Goal: Information Seeking & Learning: Learn about a topic

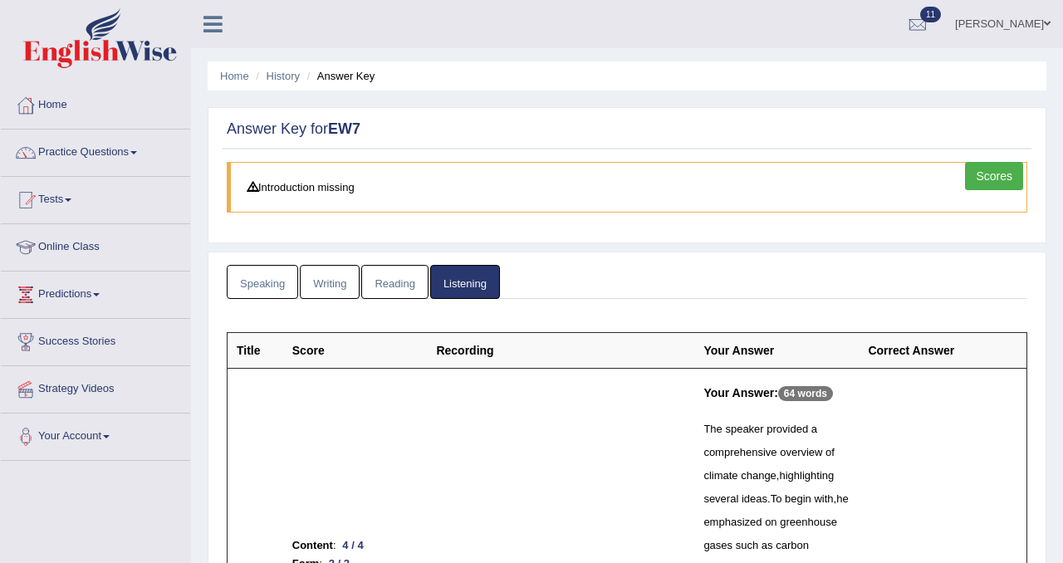
click at [47, 103] on link "Home" at bounding box center [95, 103] width 189 height 42
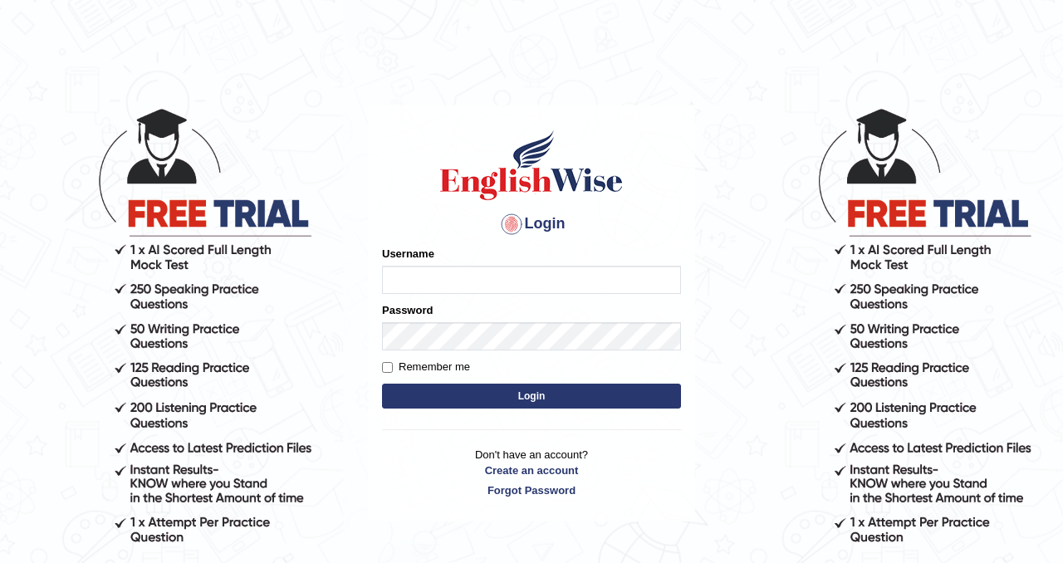
type input "Chetna09"
click at [487, 397] on button "Login" at bounding box center [531, 396] width 299 height 25
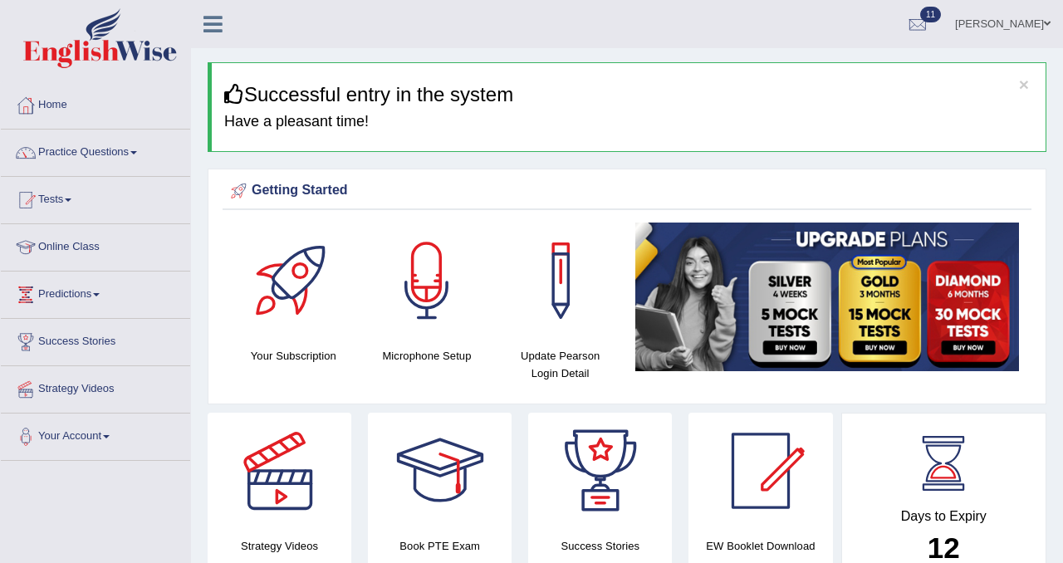
click at [918, 16] on div at bounding box center [917, 24] width 25 height 25
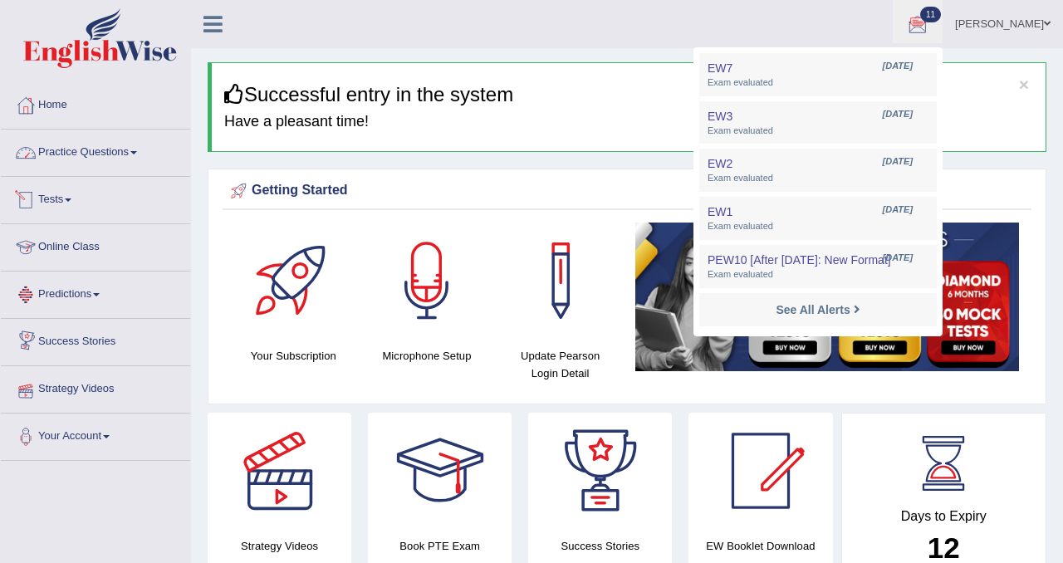
click at [123, 152] on link "Practice Questions" at bounding box center [95, 151] width 189 height 42
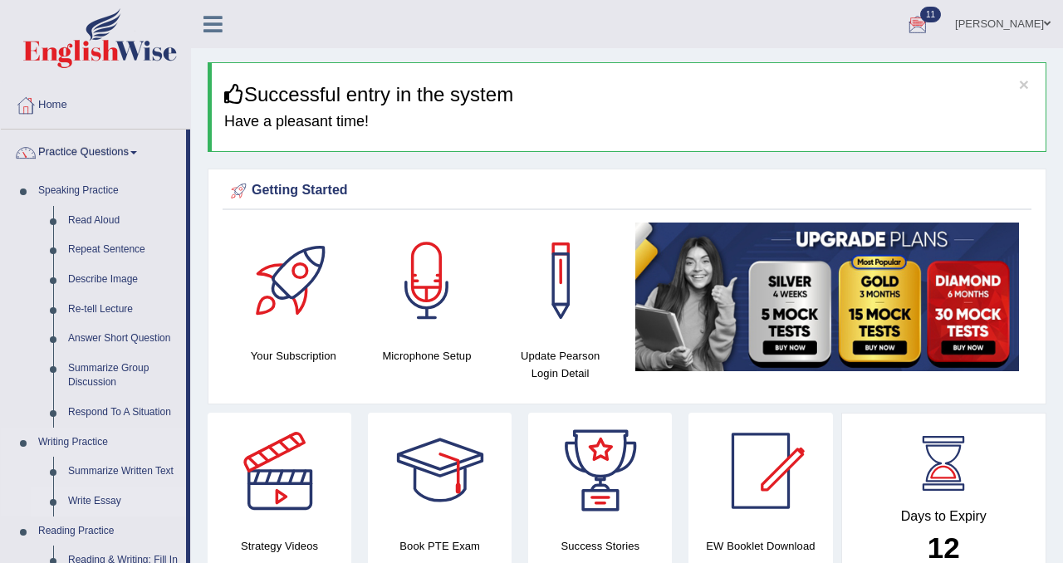
click at [116, 493] on link "Write Essay" at bounding box center [123, 502] width 125 height 30
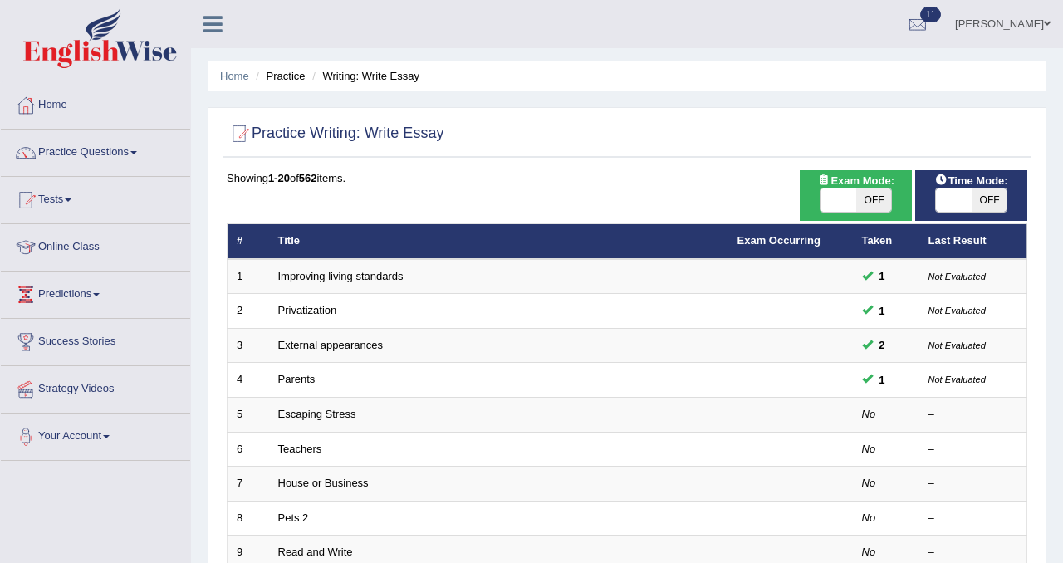
click at [862, 212] on div "ON OFF" at bounding box center [856, 200] width 73 height 25
click at [874, 206] on span "OFF" at bounding box center [874, 200] width 36 height 23
checkbox input "true"
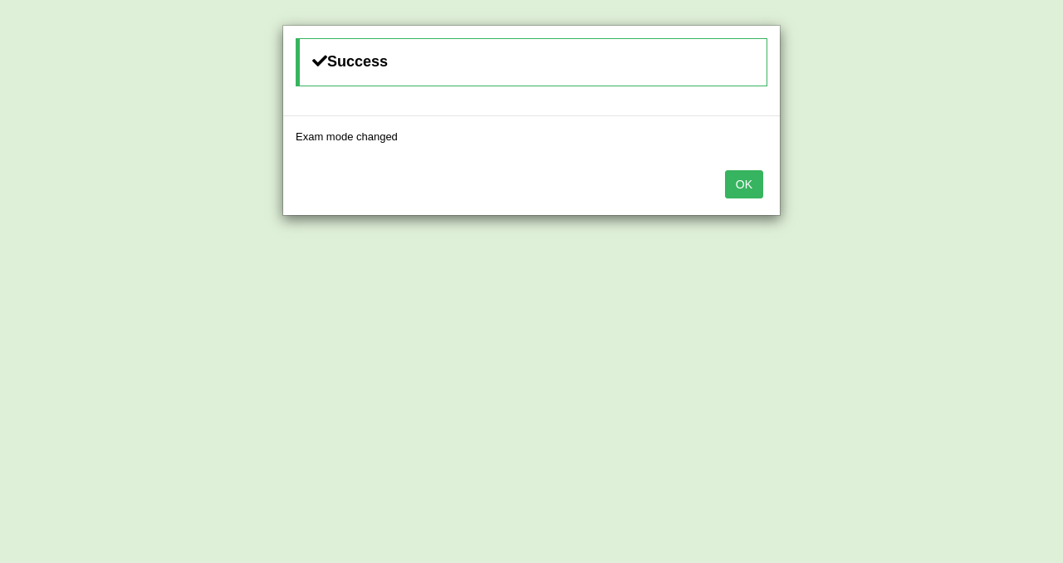
click at [742, 183] on button "OK" at bounding box center [744, 184] width 38 height 28
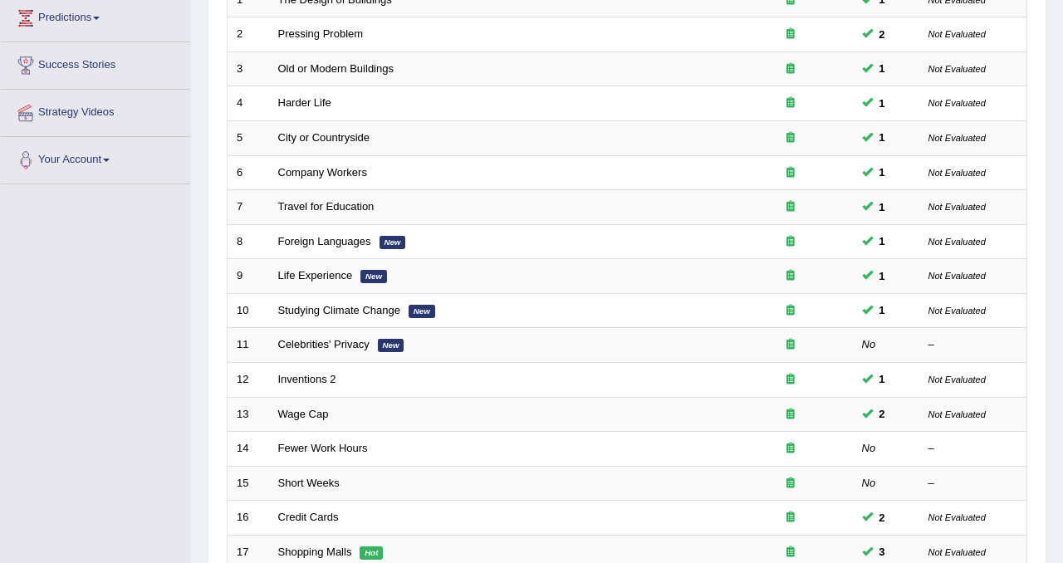
scroll to position [536, 0]
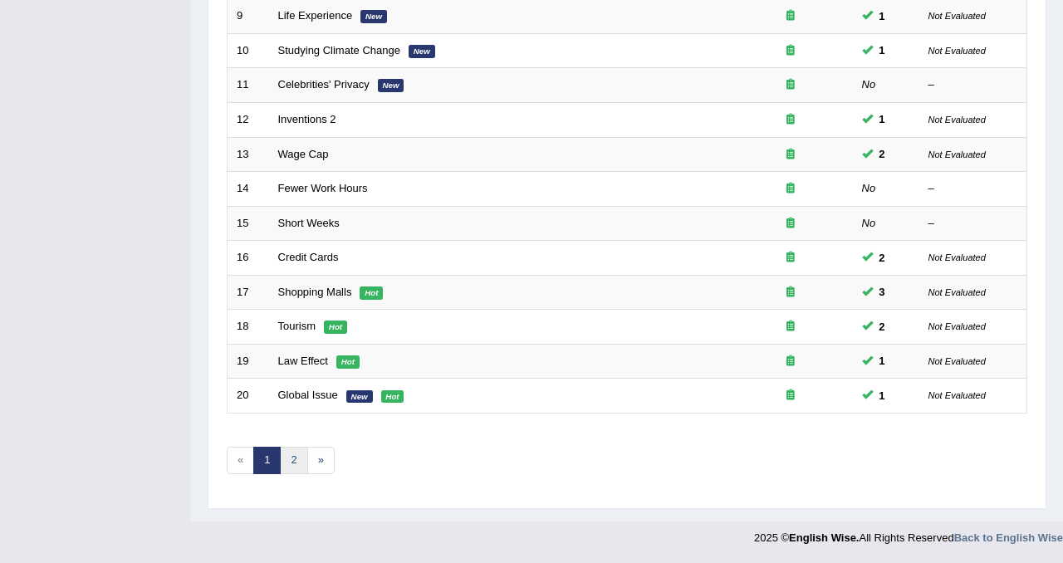
click at [295, 457] on link "2" at bounding box center [293, 460] width 27 height 27
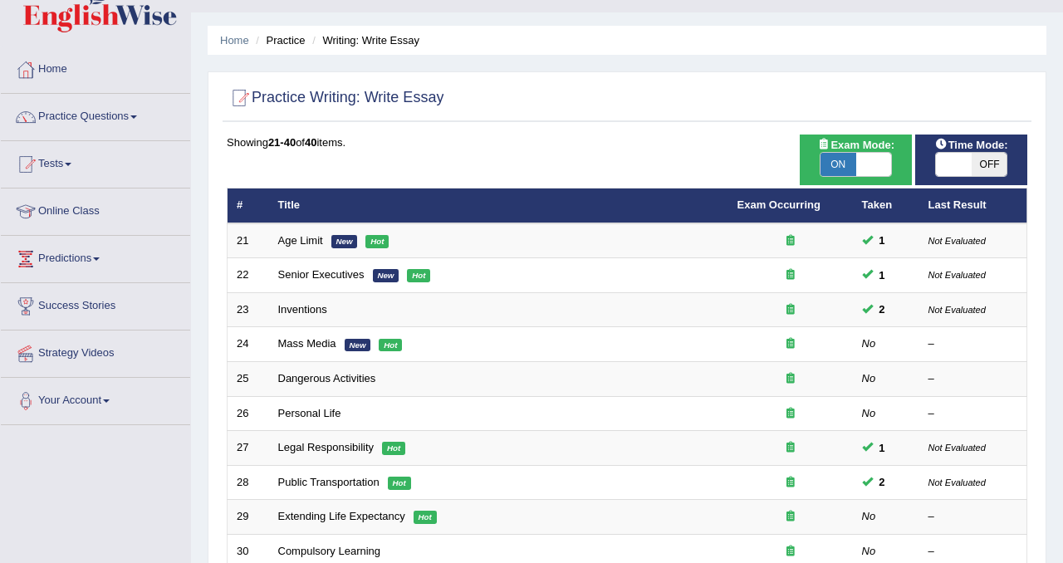
scroll to position [37, 0]
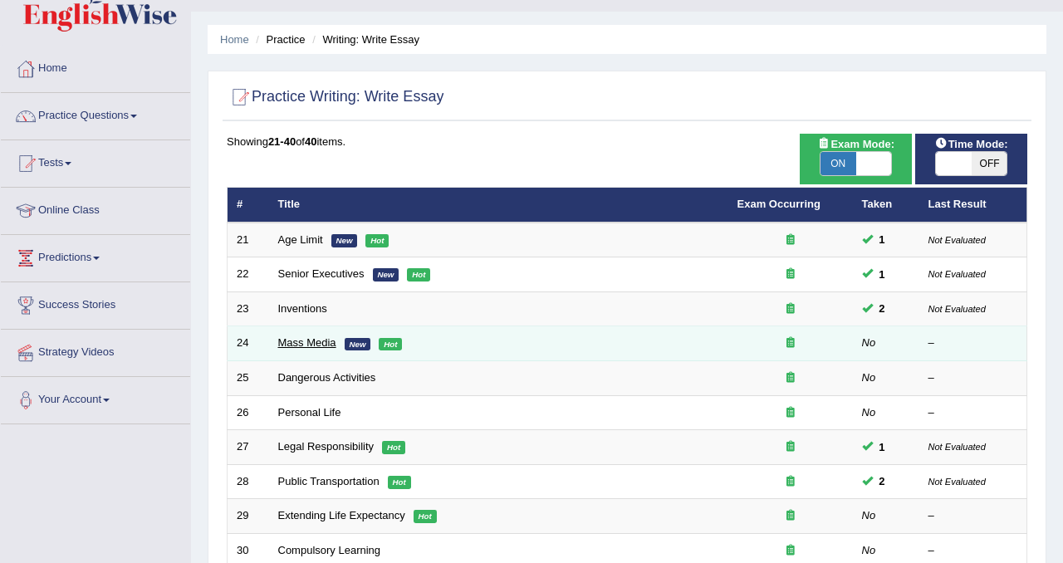
click at [334, 336] on link "Mass Media" at bounding box center [307, 342] width 58 height 12
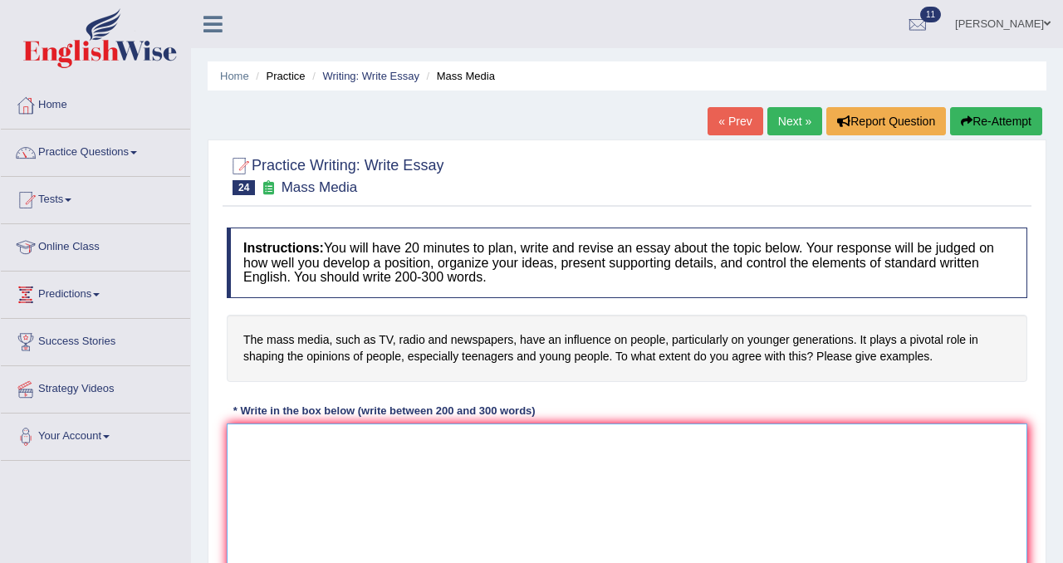
click at [345, 448] on textarea at bounding box center [627, 504] width 801 height 161
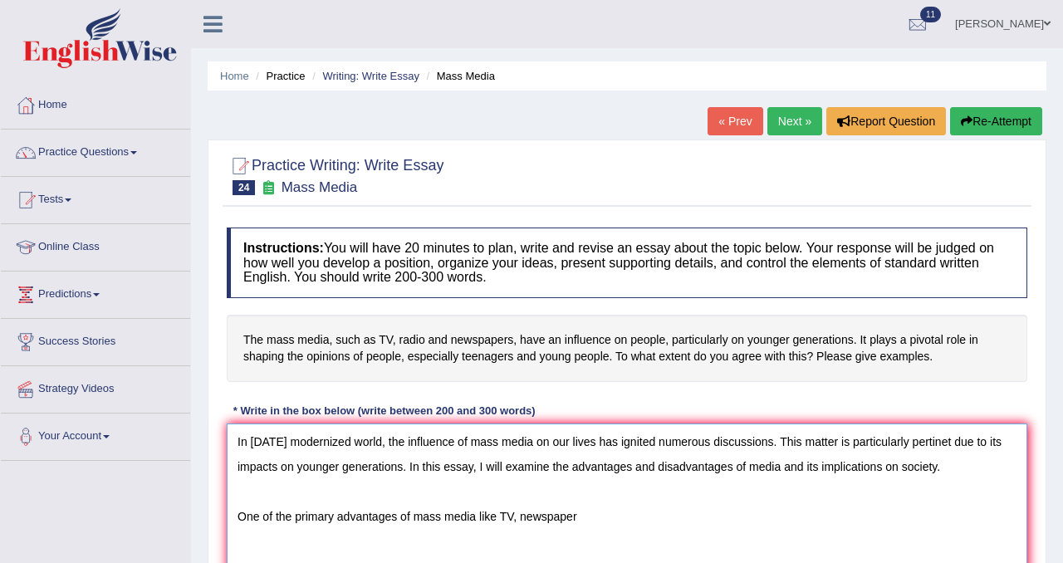
drag, startPoint x: 501, startPoint y: 513, endPoint x: 624, endPoint y: 512, distance: 123.7
click at [624, 512] on textarea "In today's modernized world, the influence of mass media on our lives has ignit…" at bounding box center [627, 504] width 801 height 161
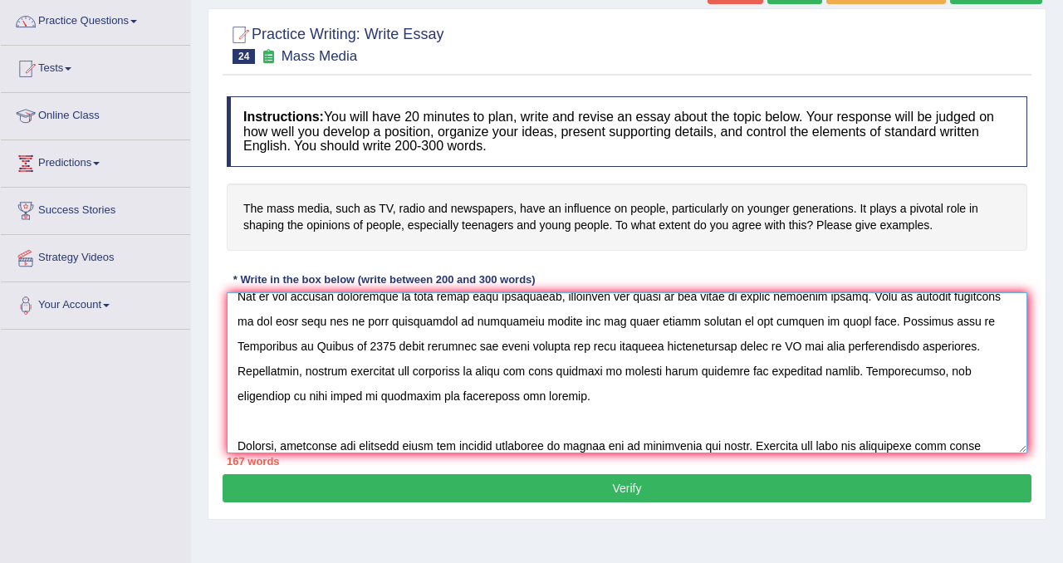
scroll to position [114, 0]
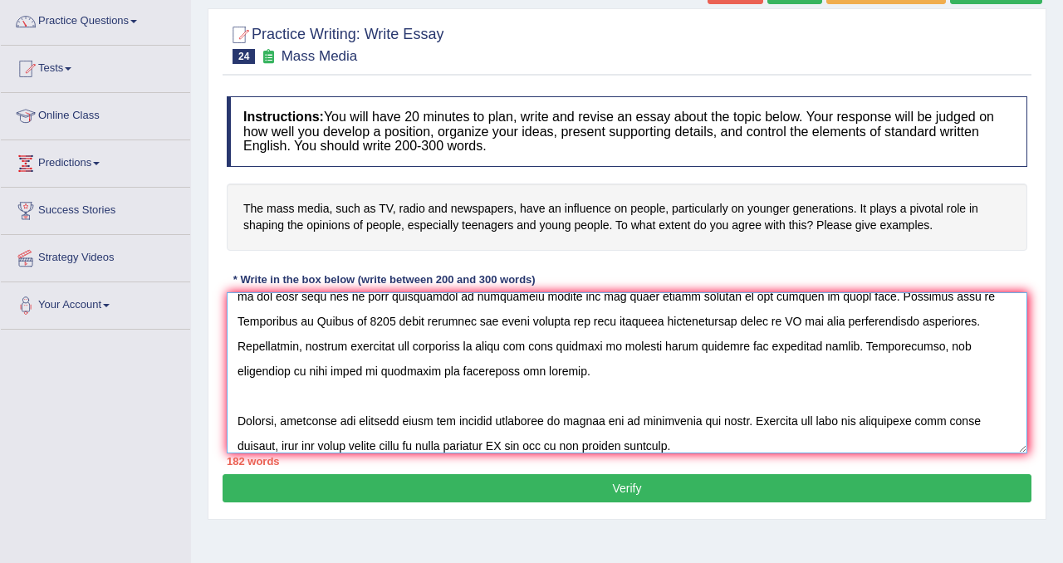
click at [507, 451] on textarea at bounding box center [627, 372] width 801 height 161
drag, startPoint x: 531, startPoint y: 442, endPoint x: 693, endPoint y: 433, distance: 161.4
click at [693, 433] on textarea at bounding box center [627, 372] width 801 height 161
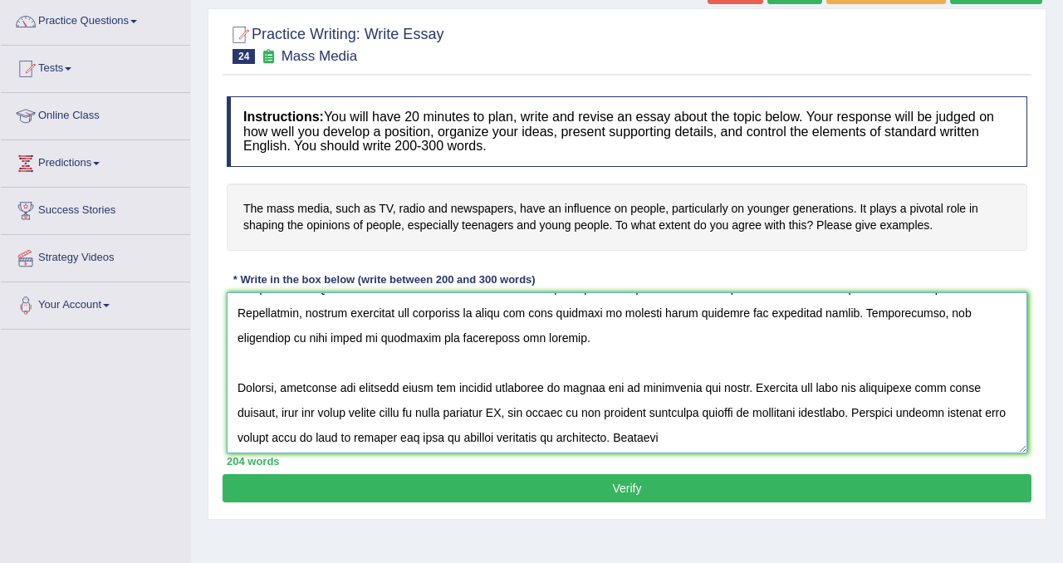
scroll to position [149, 0]
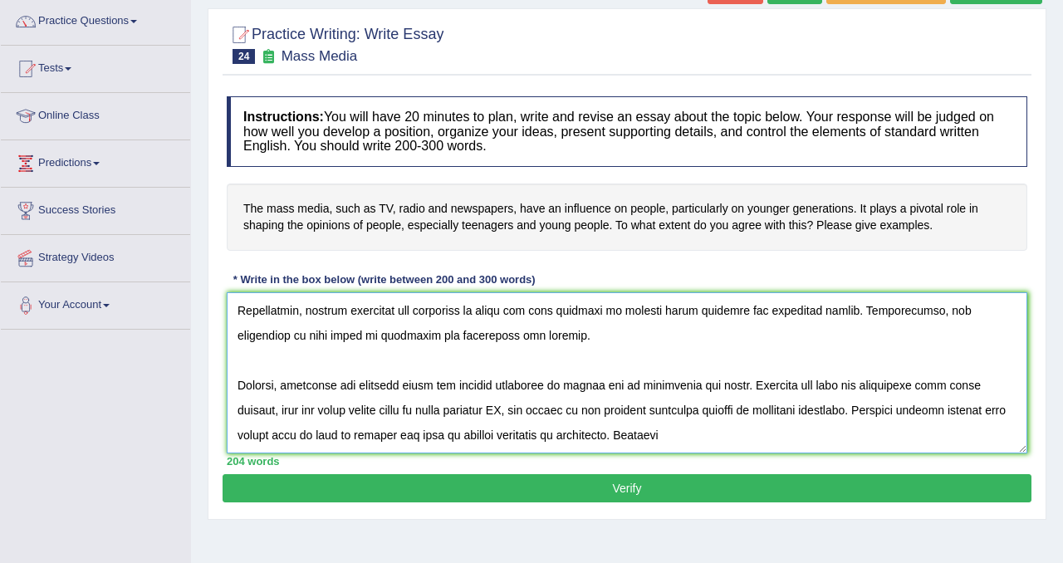
drag, startPoint x: 235, startPoint y: 445, endPoint x: 610, endPoint y: 441, distance: 375.4
click at [610, 441] on textarea at bounding box center [627, 372] width 801 height 161
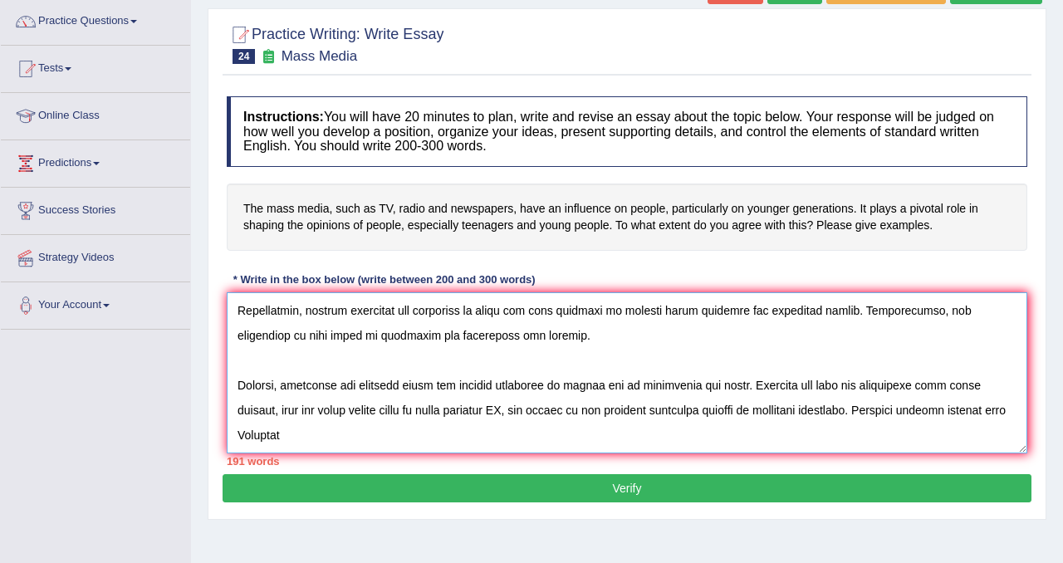
click at [242, 435] on textarea at bounding box center [627, 372] width 801 height 161
click at [281, 438] on textarea at bounding box center [627, 372] width 801 height 161
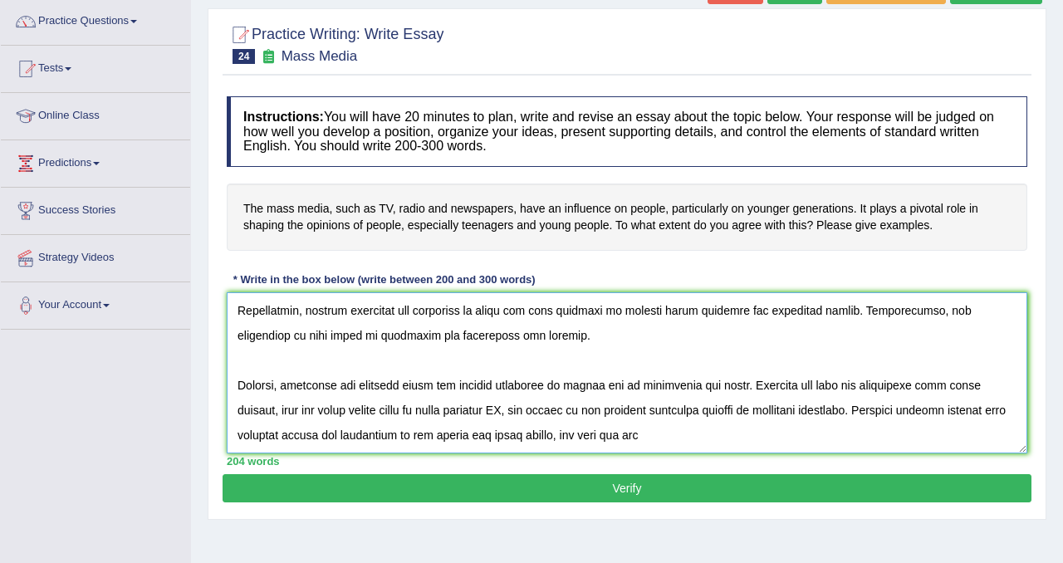
drag, startPoint x: 655, startPoint y: 435, endPoint x: 559, endPoint y: 437, distance: 96.3
click at [559, 437] on textarea at bounding box center [627, 372] width 801 height 161
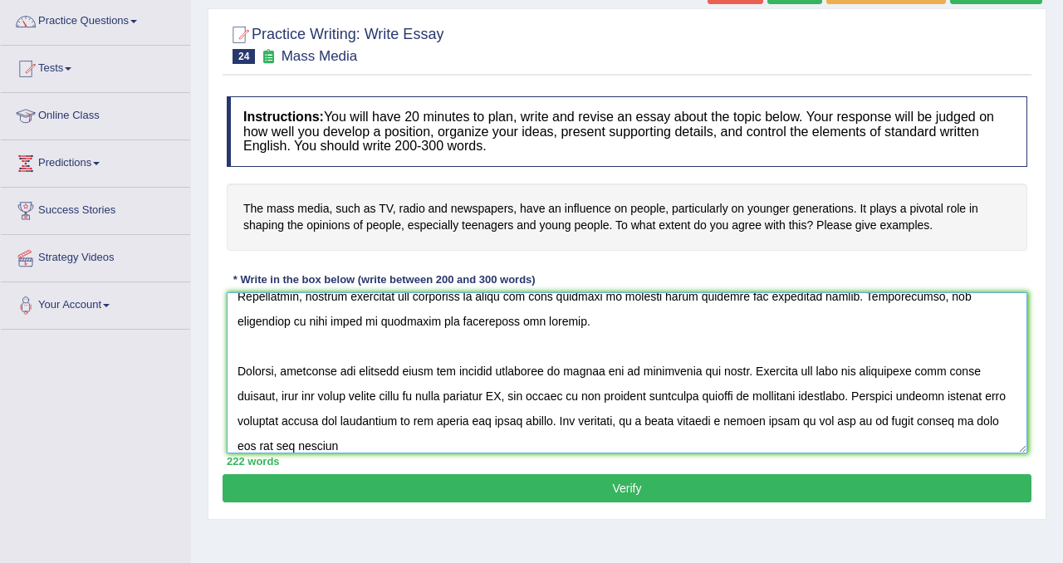
click at [236, 447] on textarea at bounding box center [627, 372] width 801 height 161
click at [345, 451] on textarea at bounding box center [627, 372] width 801 height 161
click at [446, 444] on textarea at bounding box center [627, 372] width 801 height 161
click at [977, 443] on textarea at bounding box center [627, 372] width 801 height 161
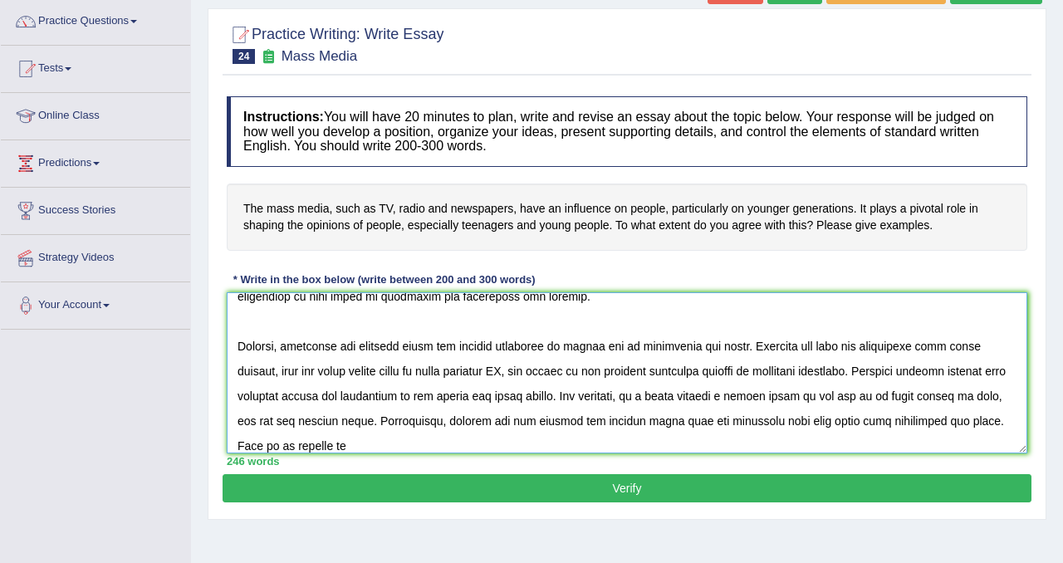
click at [1006, 425] on textarea at bounding box center [627, 372] width 801 height 161
click at [359, 446] on textarea at bounding box center [627, 372] width 801 height 161
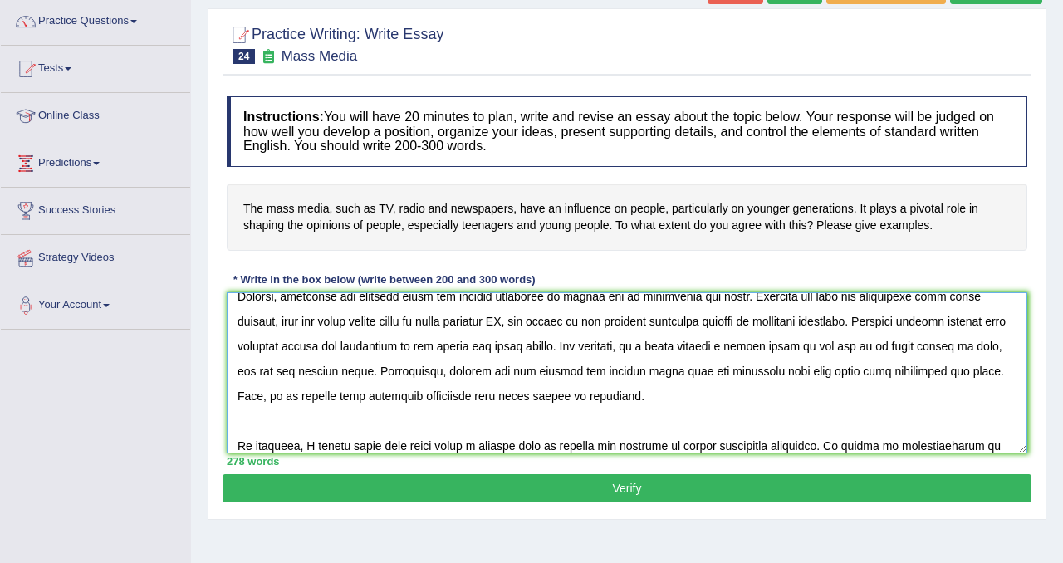
scroll to position [249, 0]
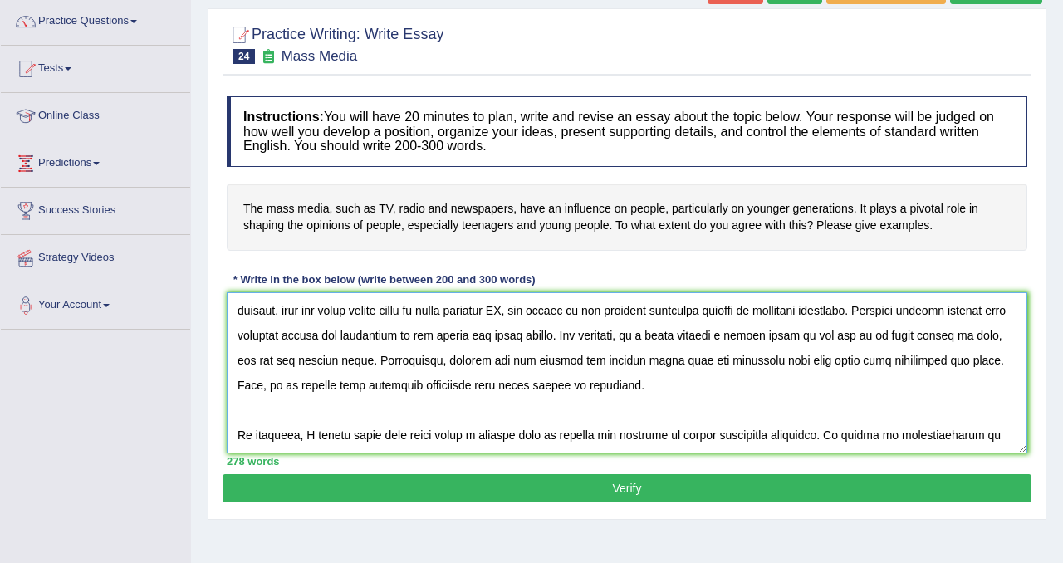
click at [823, 446] on textarea at bounding box center [627, 372] width 801 height 161
click at [998, 438] on textarea at bounding box center [627, 372] width 801 height 161
drag, startPoint x: 827, startPoint y: 433, endPoint x: 1055, endPoint y: 433, distance: 227.5
click at [1055, 433] on div "Home Practice Writing: Write Essay Mass Media « Prev Next » Report Question Re-…" at bounding box center [627, 284] width 872 height 830
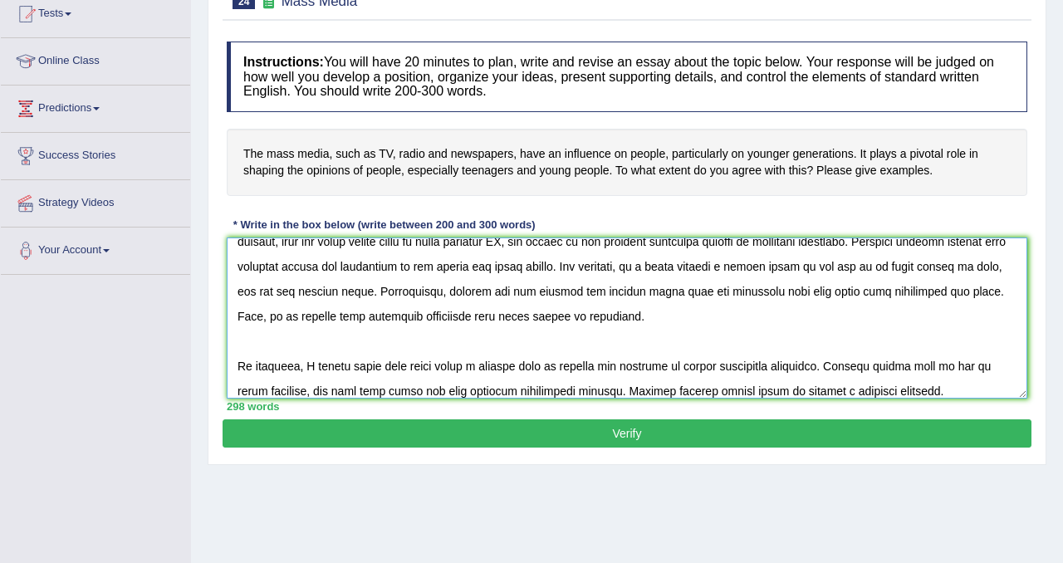
scroll to position [0, 0]
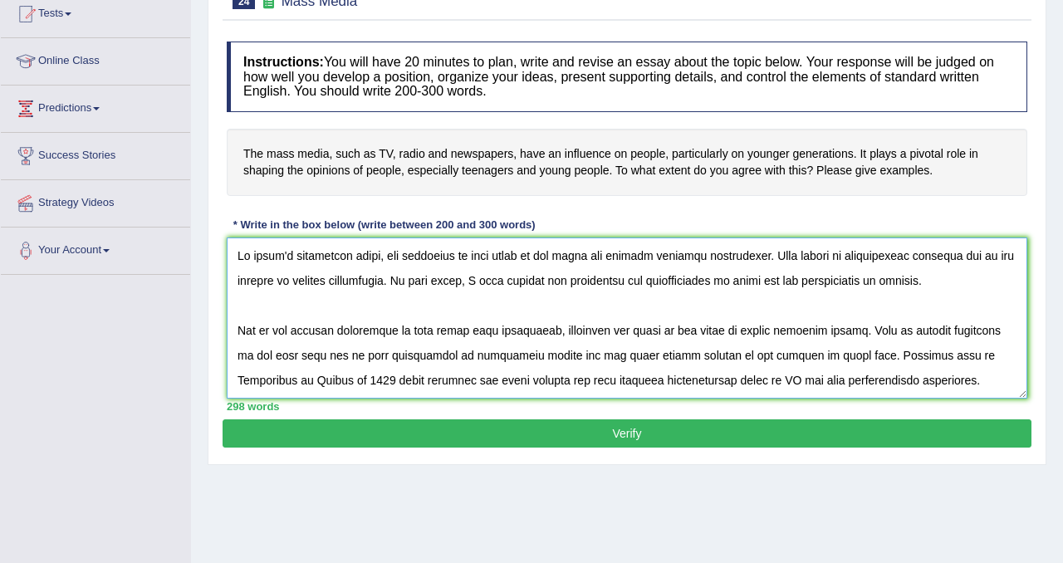
click at [948, 257] on textarea at bounding box center [627, 317] width 801 height 161
click at [952, 258] on textarea at bounding box center [627, 317] width 801 height 161
click at [294, 285] on textarea at bounding box center [627, 317] width 801 height 161
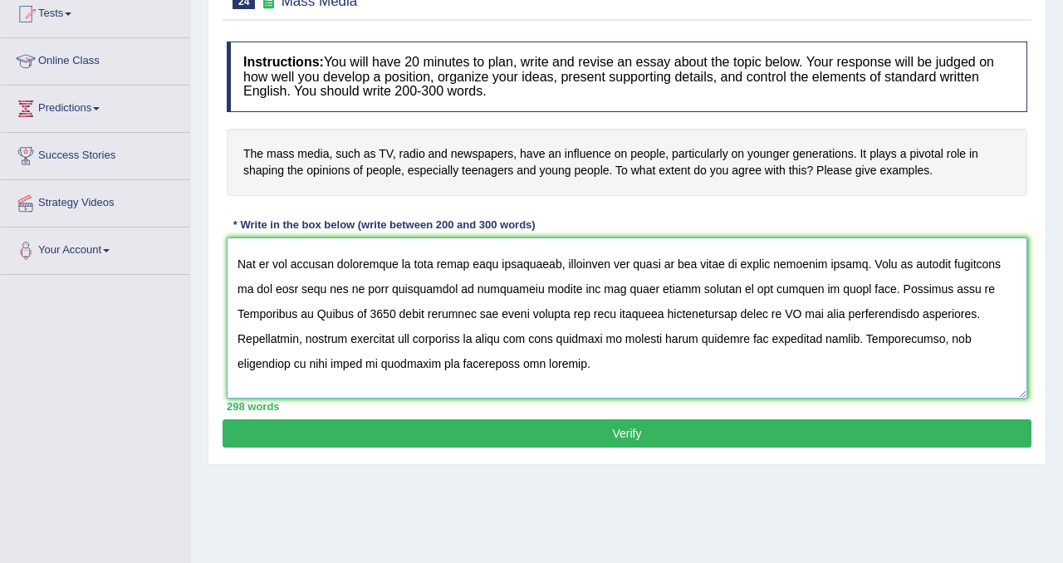
scroll to position [71, 0]
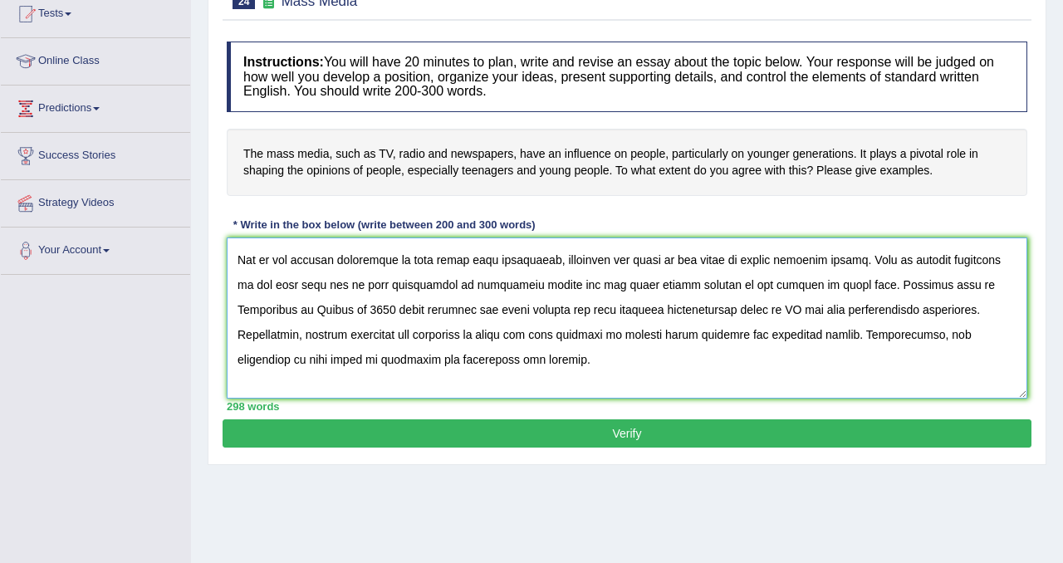
click at [715, 262] on textarea at bounding box center [627, 317] width 801 height 161
click at [824, 262] on textarea at bounding box center [627, 317] width 801 height 161
drag, startPoint x: 590, startPoint y: 286, endPoint x: 610, endPoint y: 288, distance: 19.2
click at [610, 288] on textarea at bounding box center [627, 317] width 801 height 161
click at [615, 290] on textarea at bounding box center [627, 317] width 801 height 161
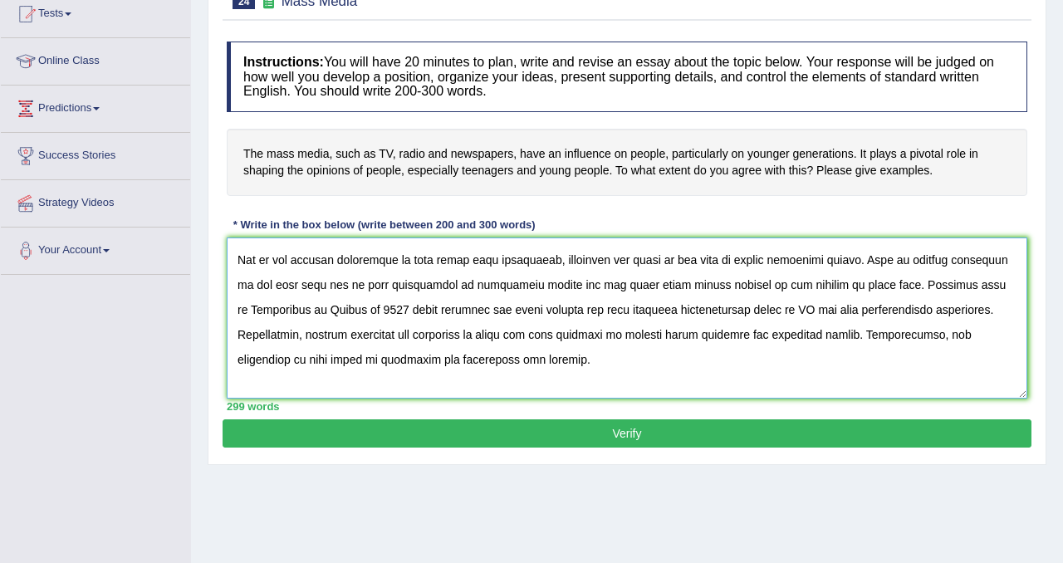
click at [880, 314] on textarea at bounding box center [627, 317] width 801 height 161
click at [886, 314] on textarea at bounding box center [627, 317] width 801 height 161
drag, startPoint x: 935, startPoint y: 308, endPoint x: 859, endPoint y: 303, distance: 75.7
click at [859, 303] on textarea at bounding box center [627, 317] width 801 height 161
drag, startPoint x: 931, startPoint y: 311, endPoint x: 973, endPoint y: 311, distance: 42.4
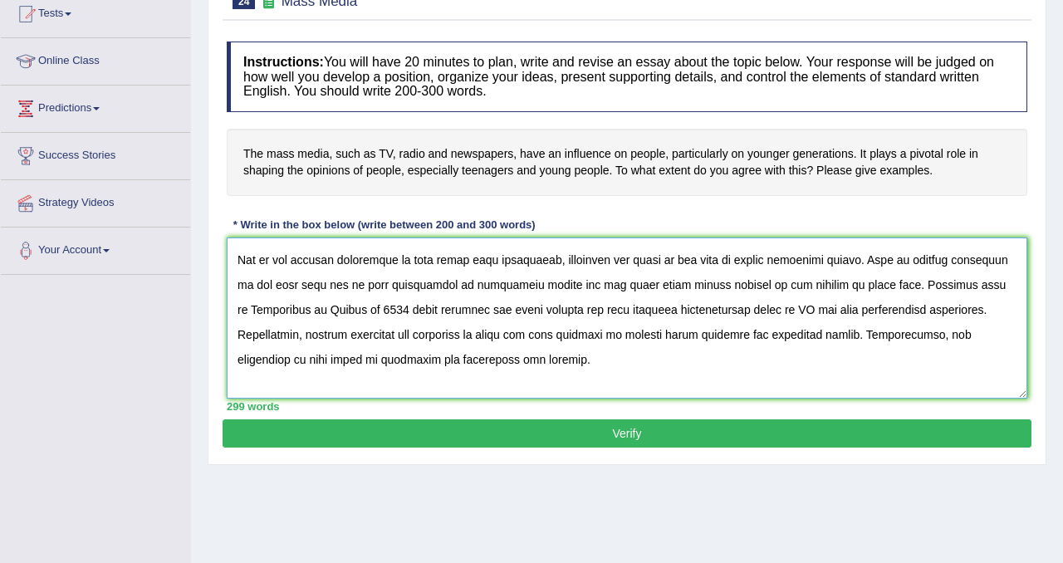
click at [973, 311] on textarea at bounding box center [627, 317] width 801 height 161
click at [407, 337] on textarea at bounding box center [627, 317] width 801 height 161
click at [610, 335] on textarea at bounding box center [627, 317] width 801 height 161
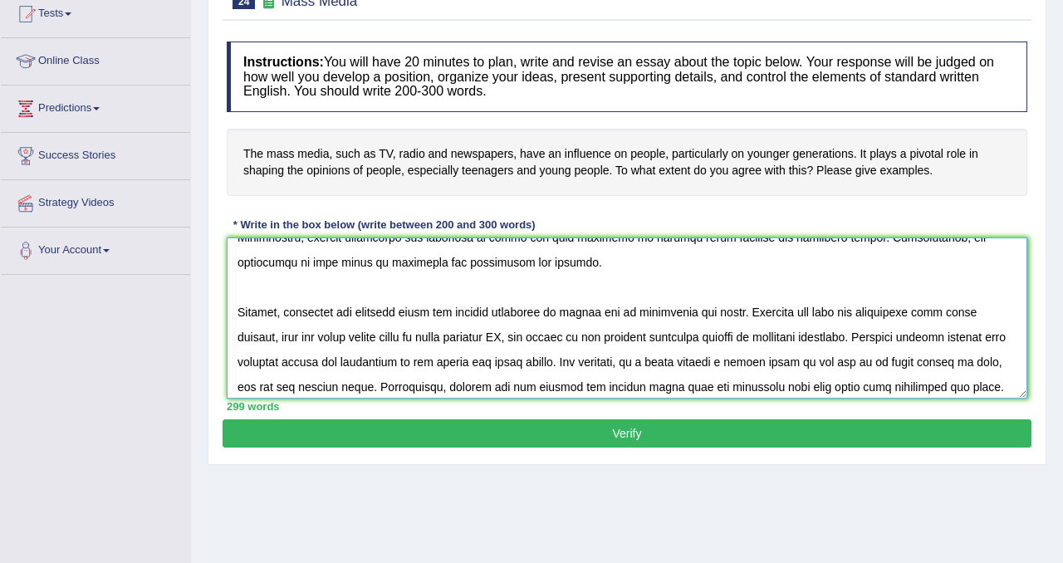
scroll to position [169, 0]
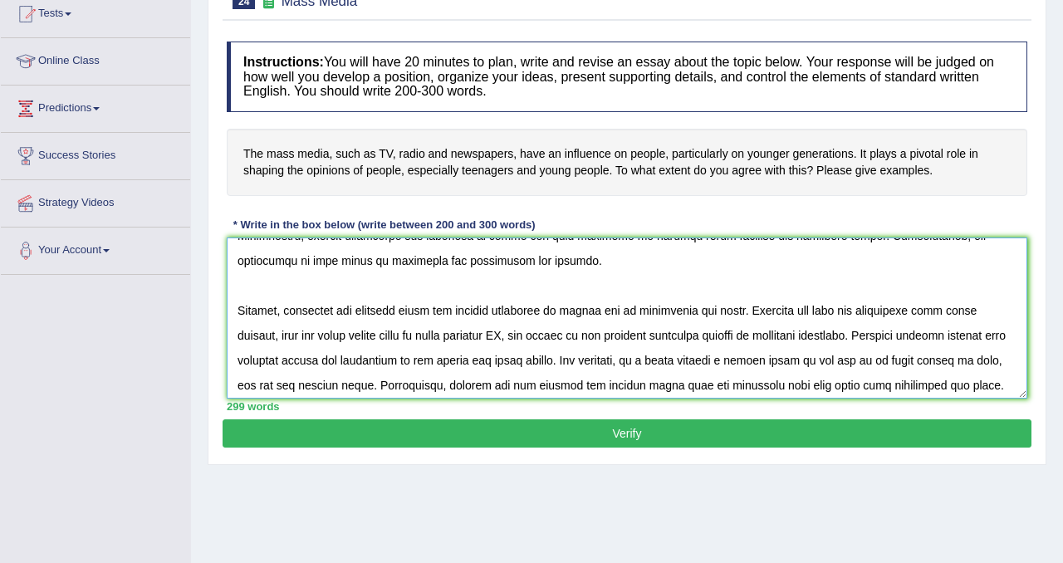
click at [844, 311] on textarea at bounding box center [627, 317] width 801 height 161
click at [580, 336] on textarea at bounding box center [627, 317] width 801 height 161
click at [576, 337] on textarea at bounding box center [627, 317] width 801 height 161
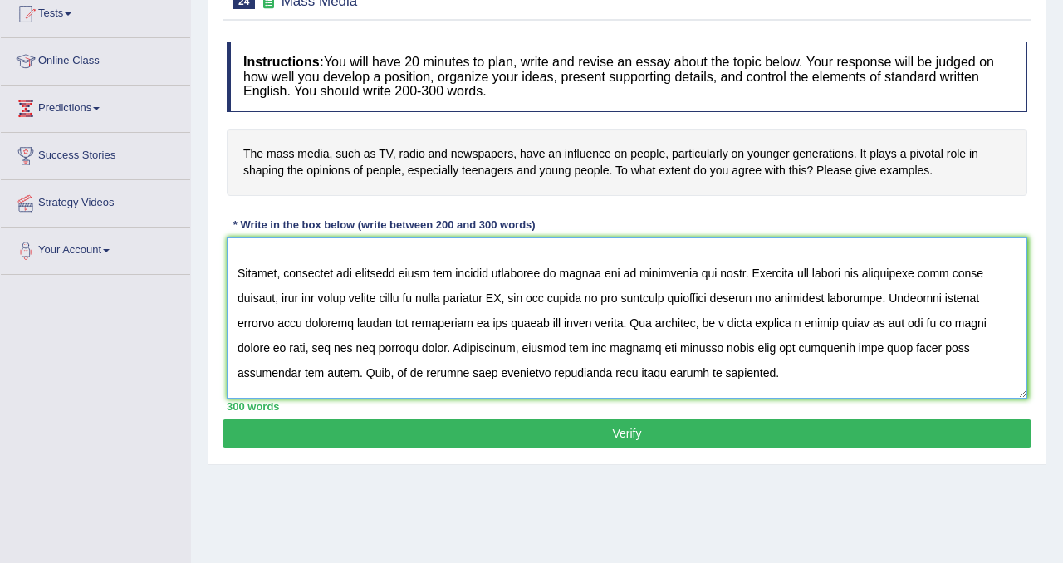
scroll to position [210, 0]
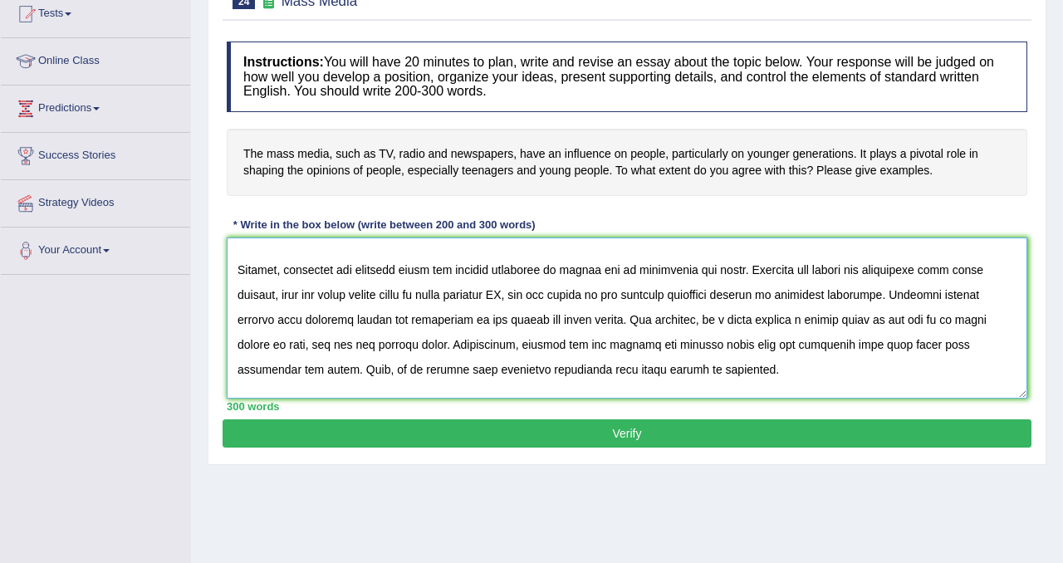
click at [461, 342] on textarea at bounding box center [627, 317] width 801 height 161
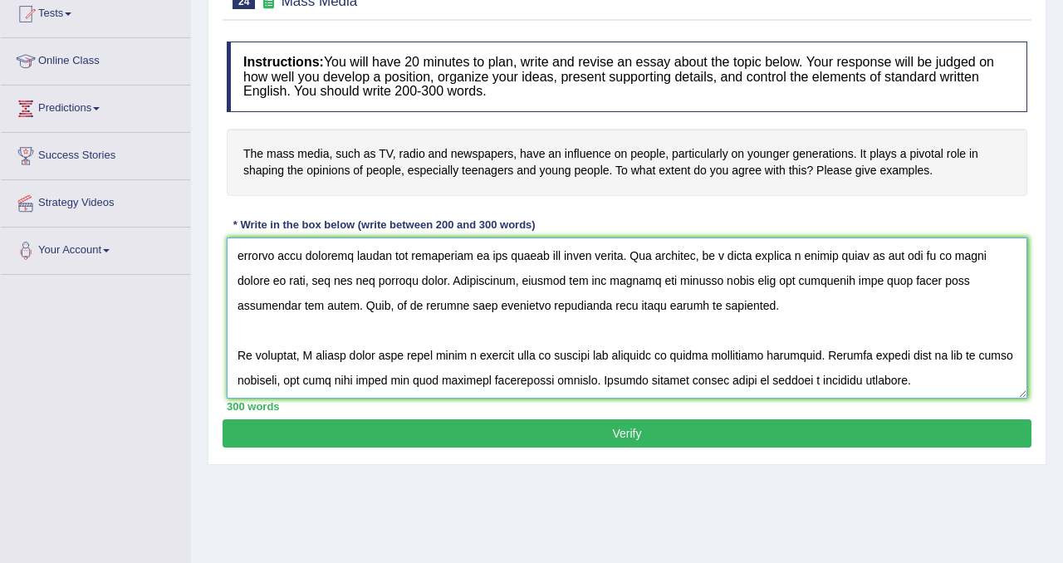
drag, startPoint x: 459, startPoint y: 346, endPoint x: 291, endPoint y: 304, distance: 173.8
click at [291, 304] on textarea at bounding box center [627, 317] width 801 height 161
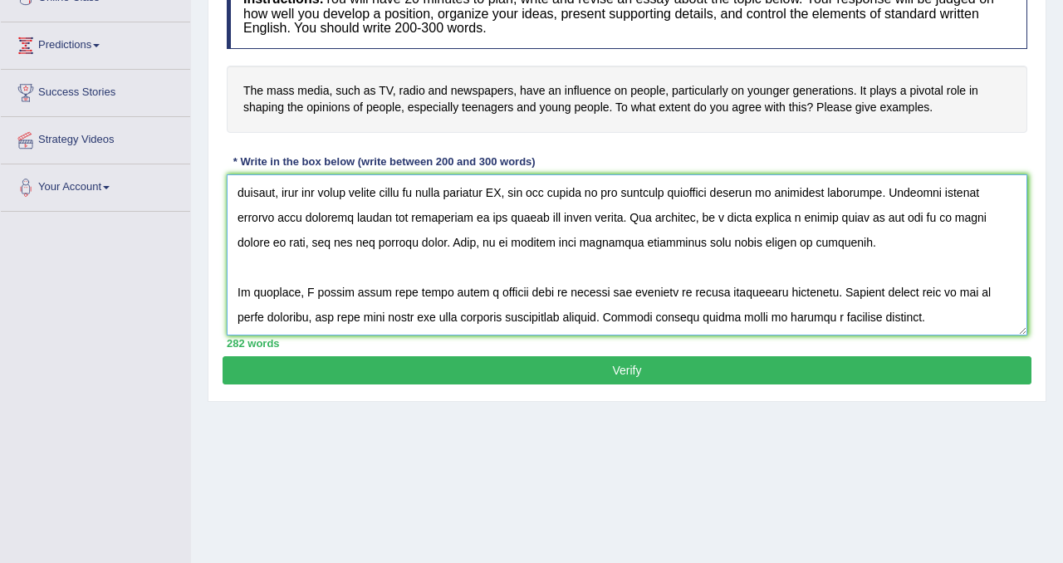
scroll to position [252, 0]
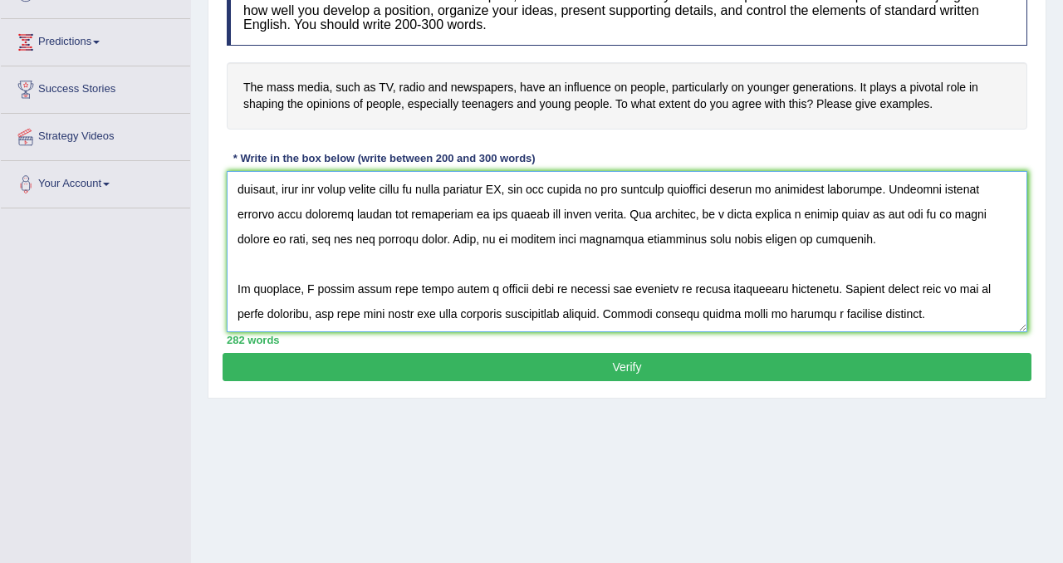
drag, startPoint x: 340, startPoint y: 290, endPoint x: 312, endPoint y: 286, distance: 28.4
click at [312, 286] on textarea at bounding box center [627, 251] width 801 height 161
click at [387, 315] on textarea at bounding box center [627, 251] width 801 height 161
type textarea "In today's modernized world, the influence of mass media on our lives has ignit…"
click at [756, 371] on button "Verify" at bounding box center [627, 367] width 809 height 28
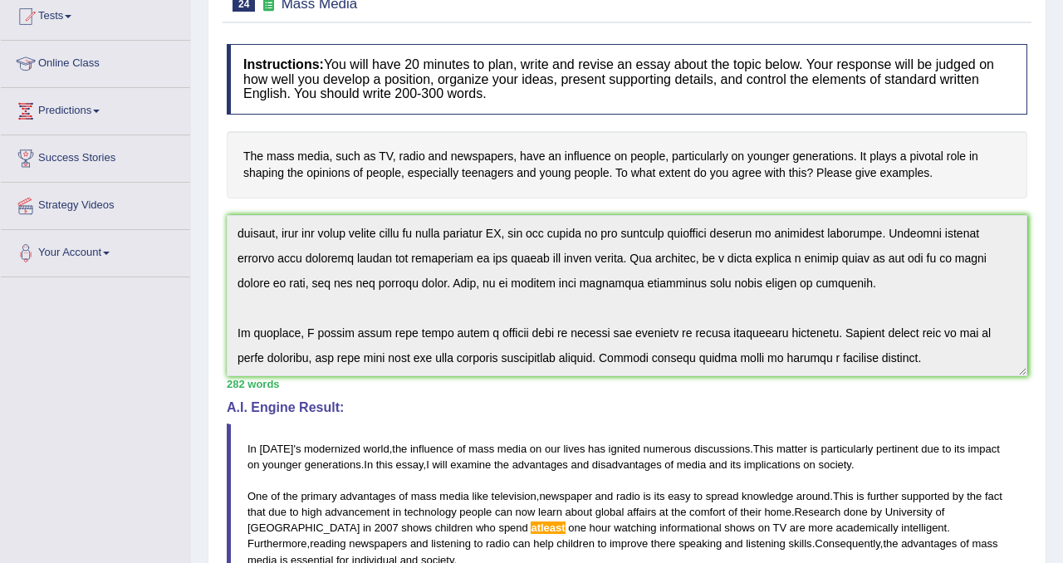
scroll to position [0, 0]
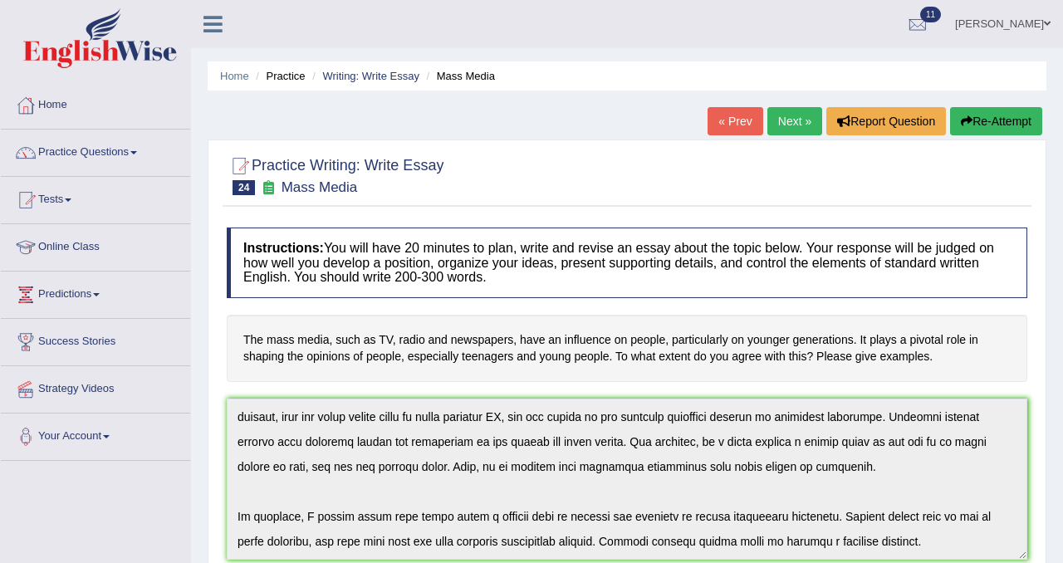
click at [59, 100] on link "Home" at bounding box center [95, 103] width 189 height 42
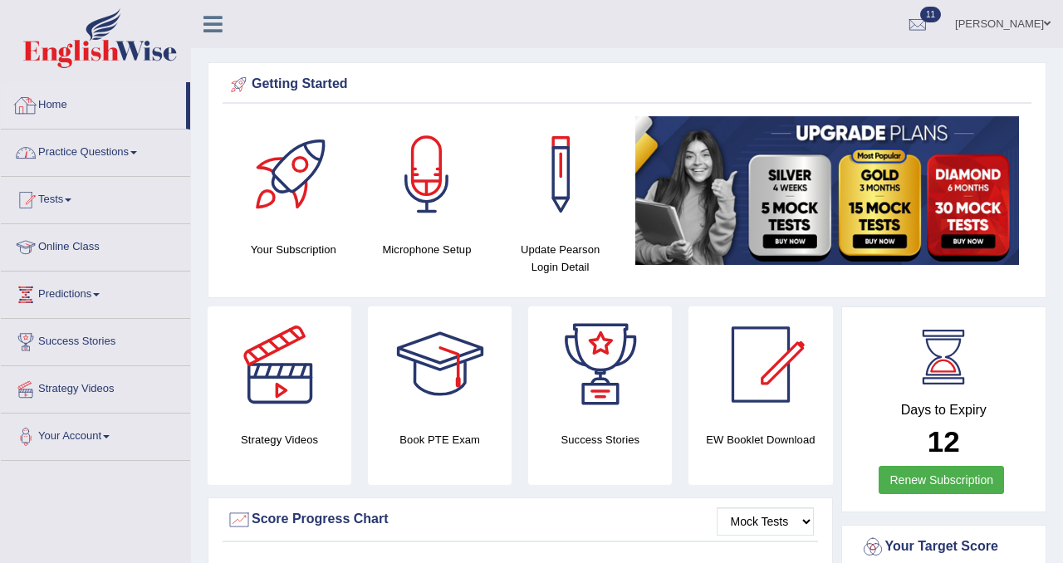
click at [92, 153] on link "Practice Questions" at bounding box center [95, 151] width 189 height 42
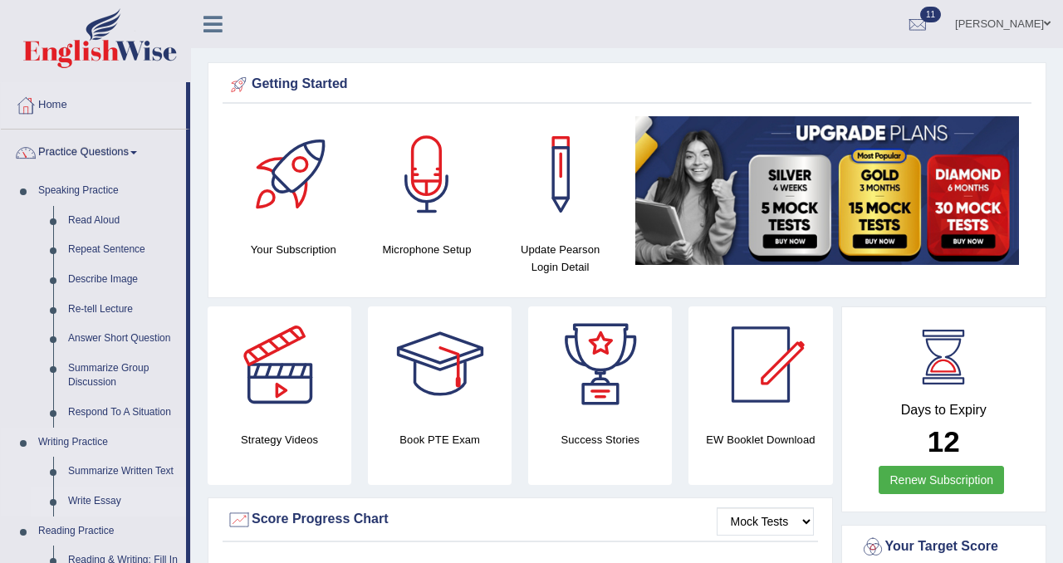
click at [89, 507] on link "Write Essay" at bounding box center [123, 502] width 125 height 30
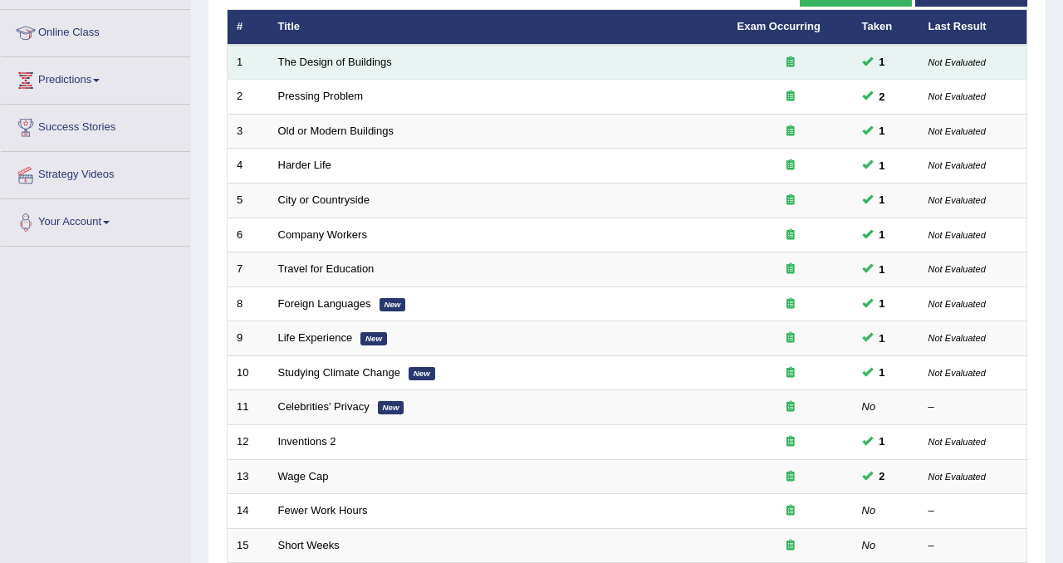
scroll to position [536, 0]
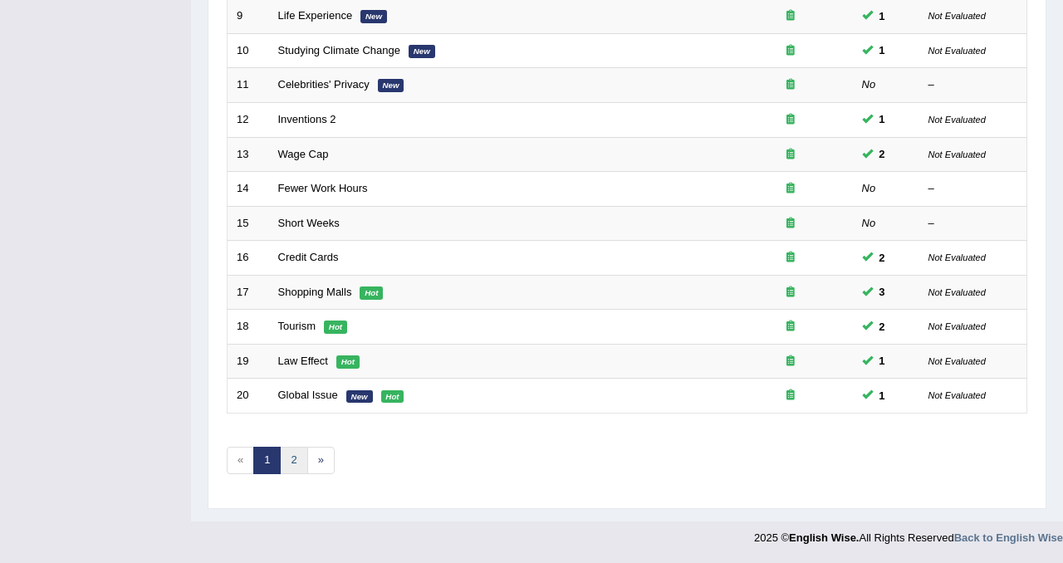
click at [294, 468] on link "2" at bounding box center [293, 460] width 27 height 27
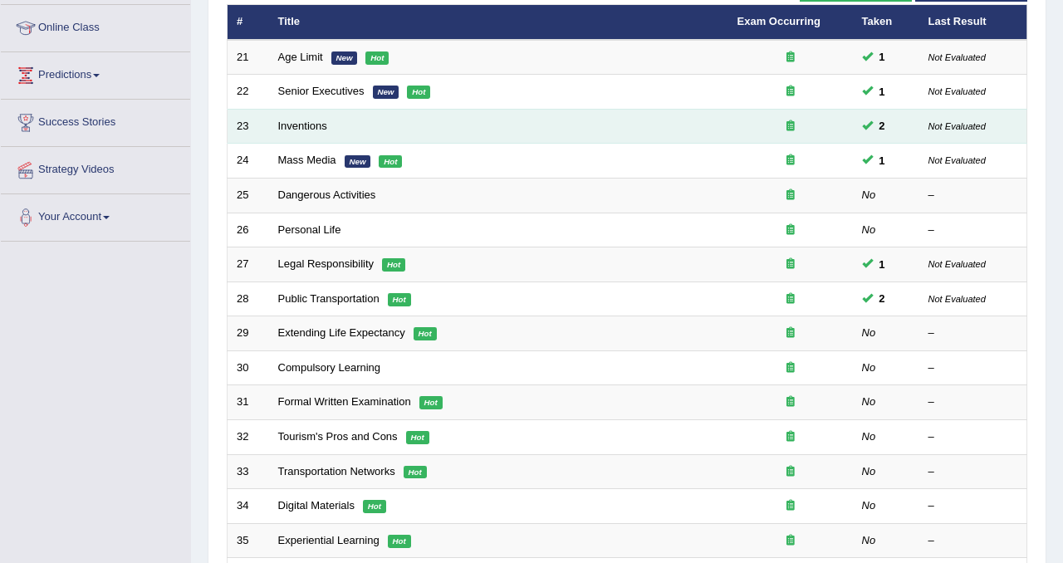
scroll to position [213, 0]
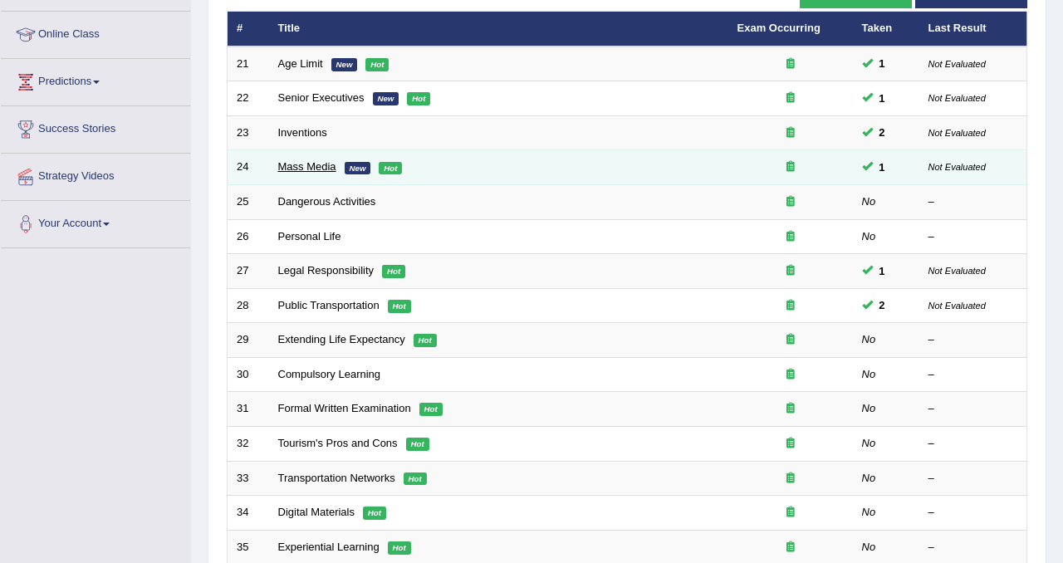
click at [324, 170] on link "Mass Media" at bounding box center [307, 166] width 58 height 12
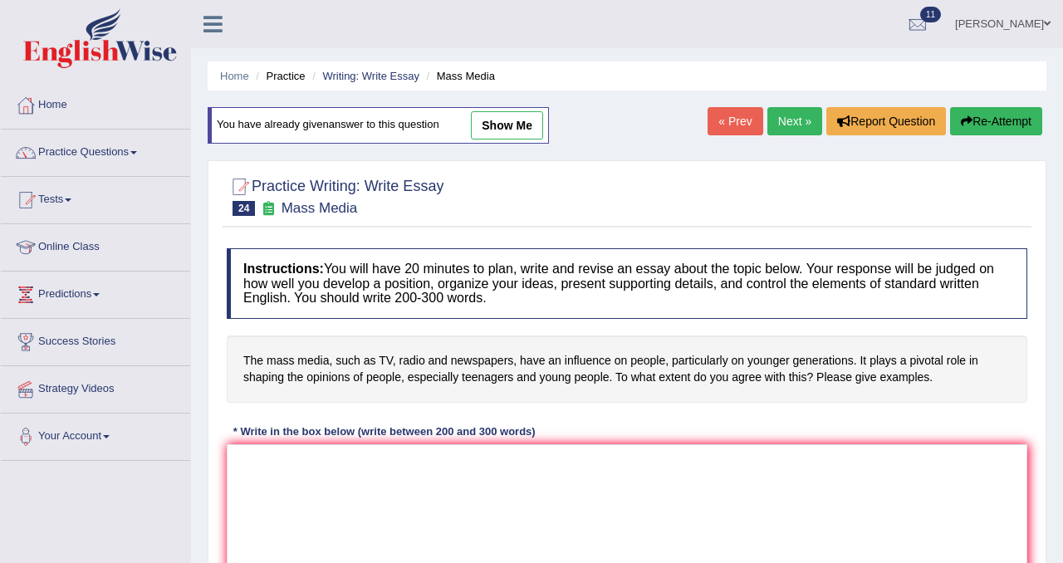
click at [492, 121] on link "show me" at bounding box center [507, 125] width 72 height 28
type textarea "In today's modernized world, the influence of mass media on our lives has ignit…"
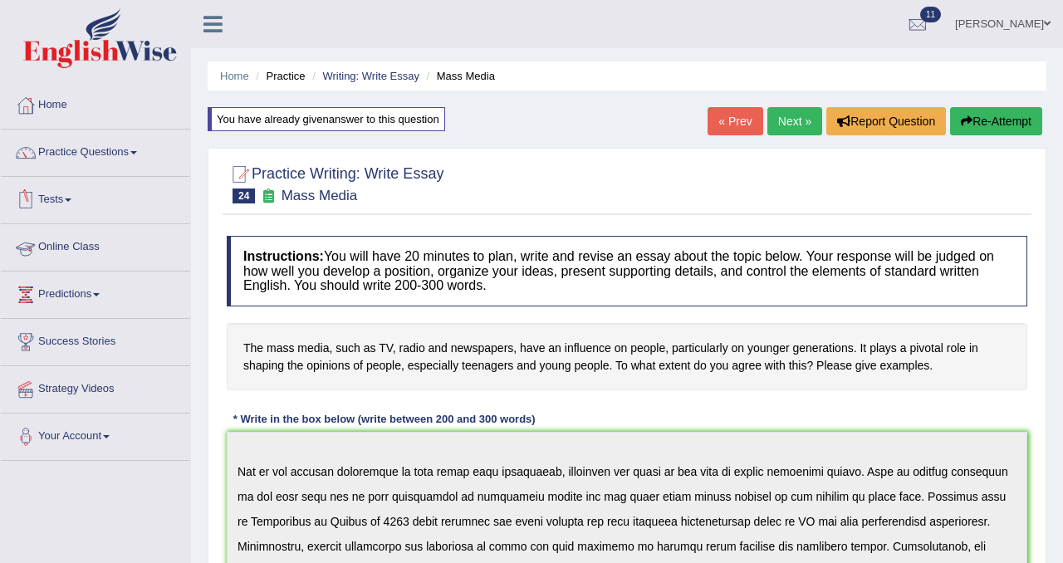
click at [71, 200] on span at bounding box center [68, 199] width 7 height 3
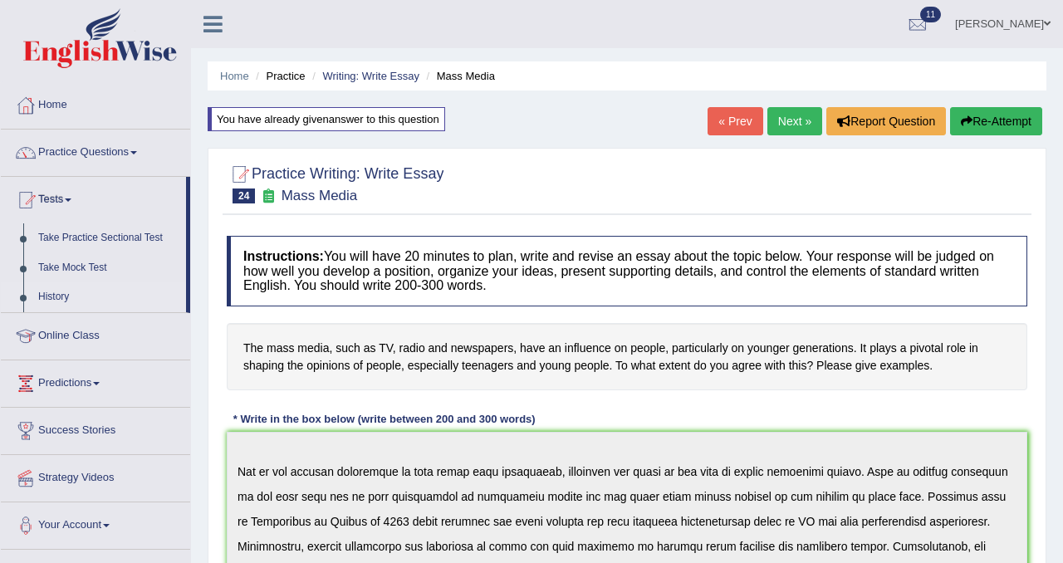
click at [67, 294] on link "History" at bounding box center [108, 297] width 155 height 30
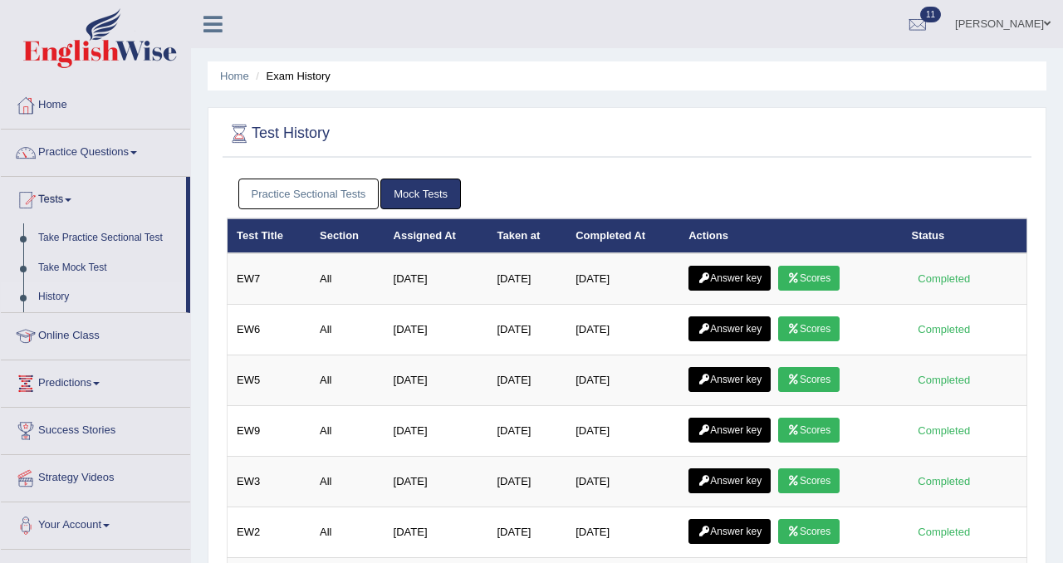
click at [348, 203] on link "Practice Sectional Tests" at bounding box center [308, 194] width 141 height 31
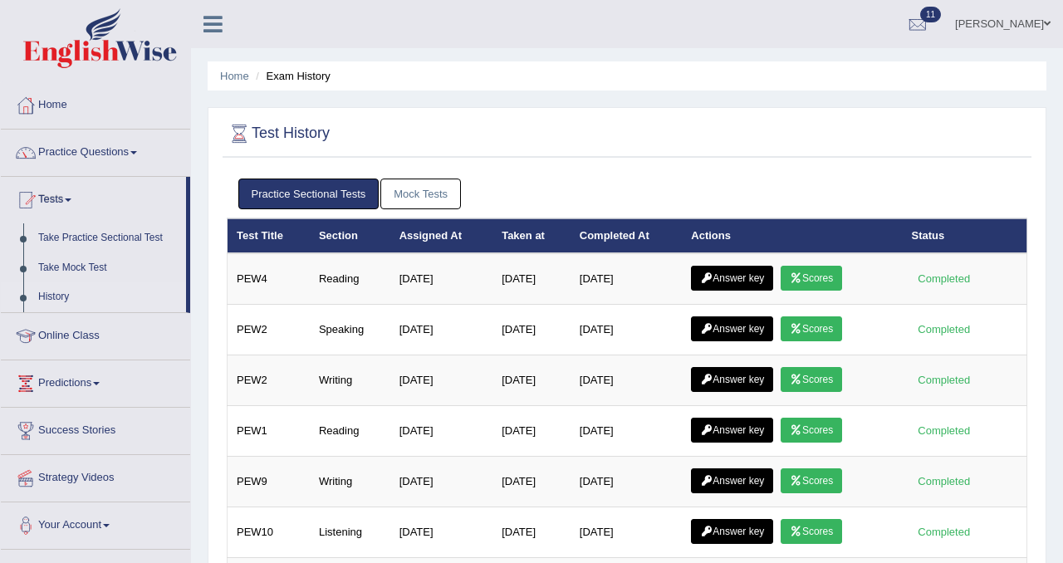
click at [428, 189] on link "Mock Tests" at bounding box center [420, 194] width 81 height 31
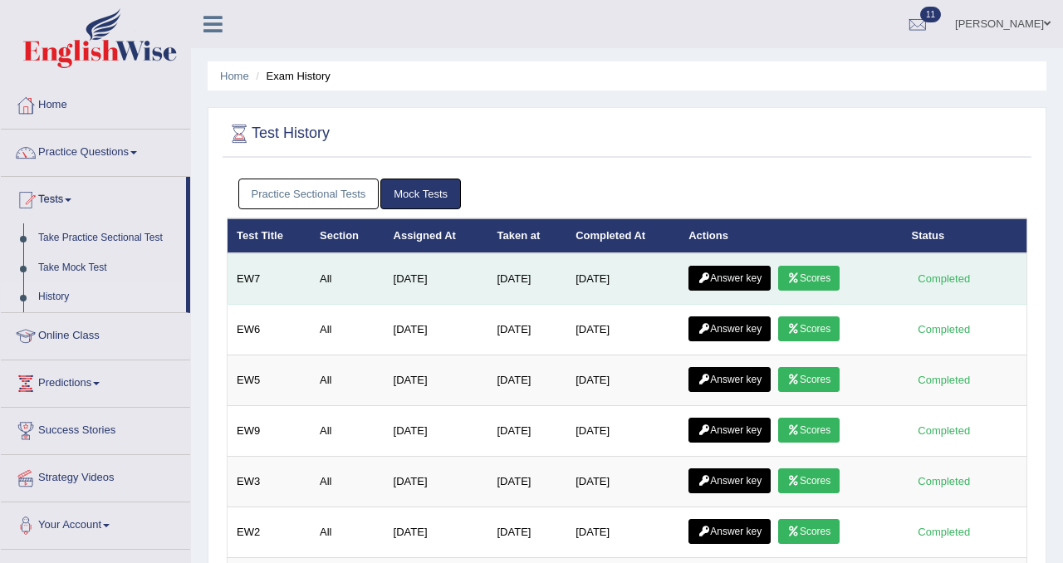
click at [812, 277] on link "Scores" at bounding box center [808, 278] width 61 height 25
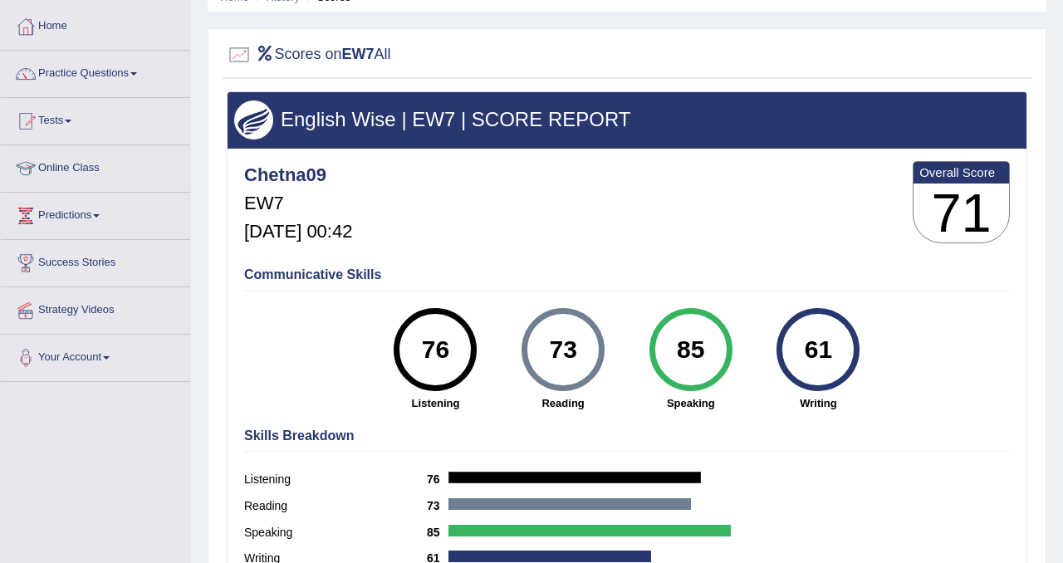
scroll to position [65, 0]
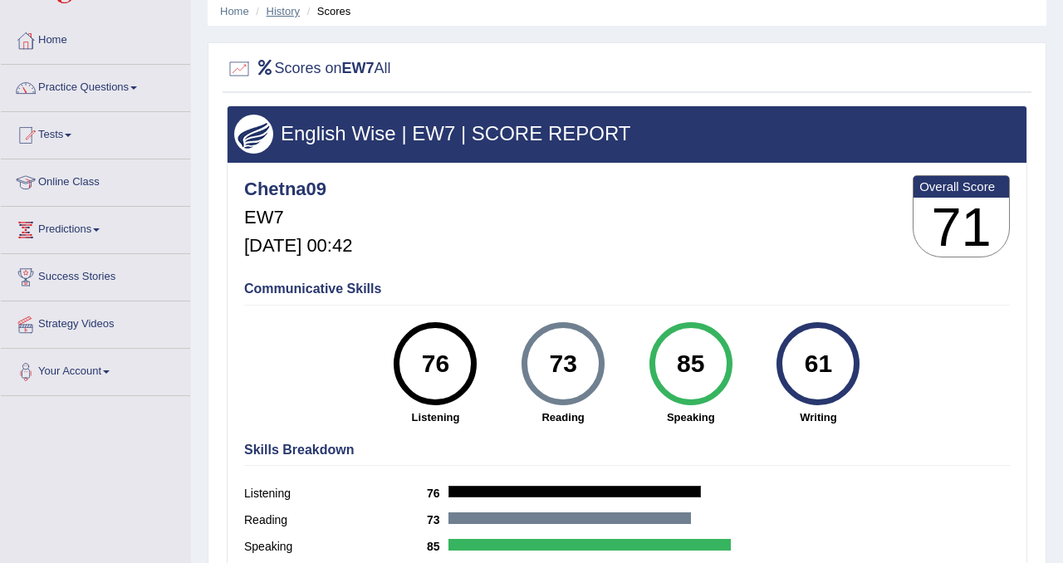
click at [296, 15] on link "History" at bounding box center [283, 11] width 33 height 12
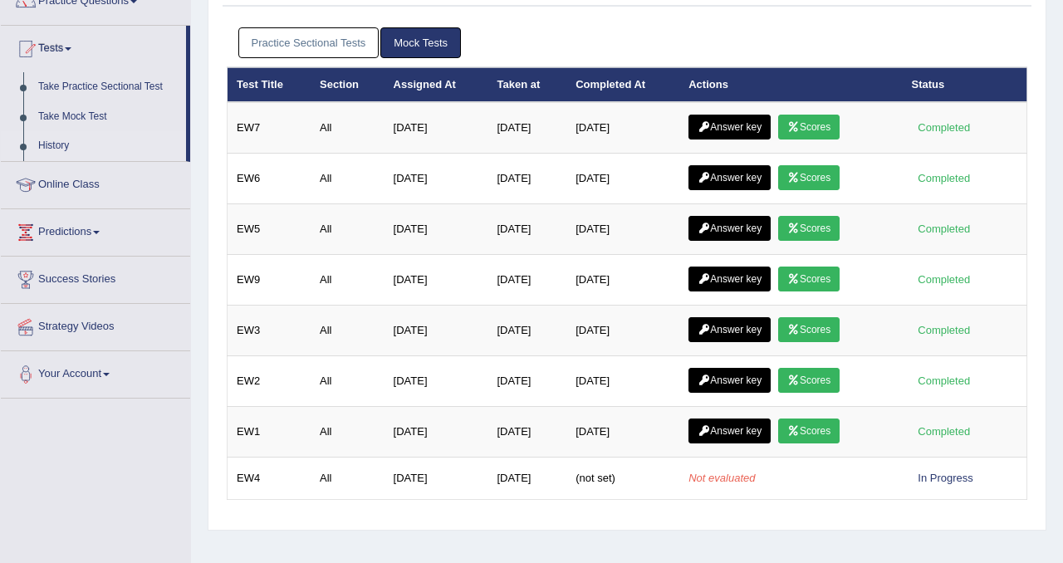
scroll to position [103, 0]
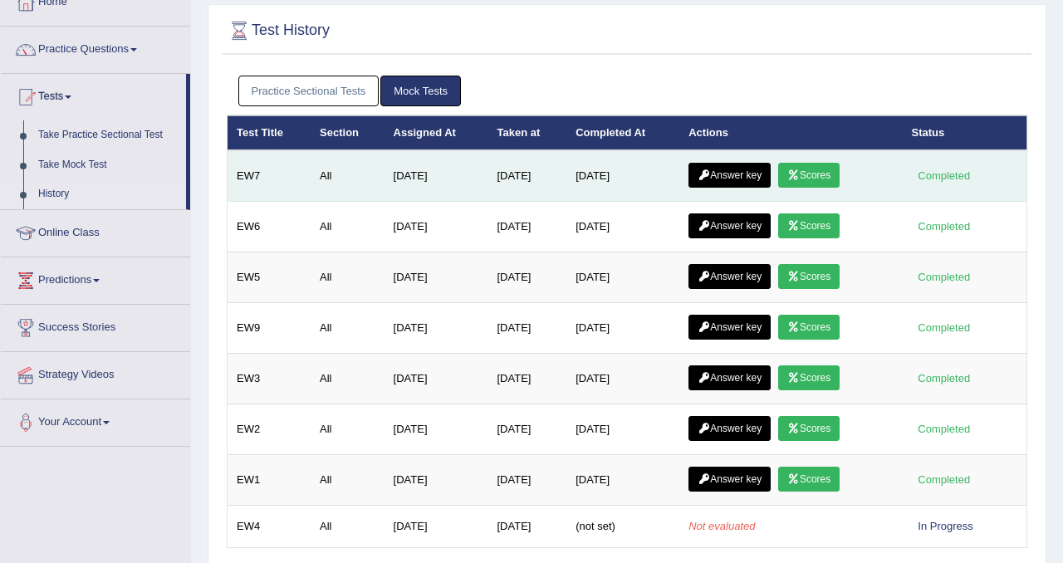
click at [732, 169] on link "Answer key" at bounding box center [729, 175] width 82 height 25
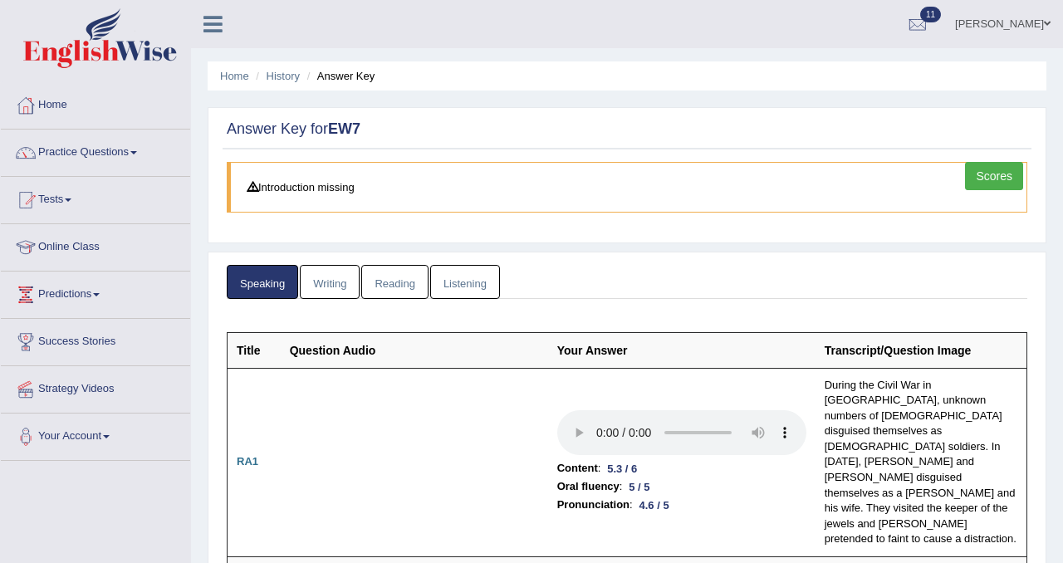
click at [335, 286] on link "Writing" at bounding box center [330, 282] width 60 height 34
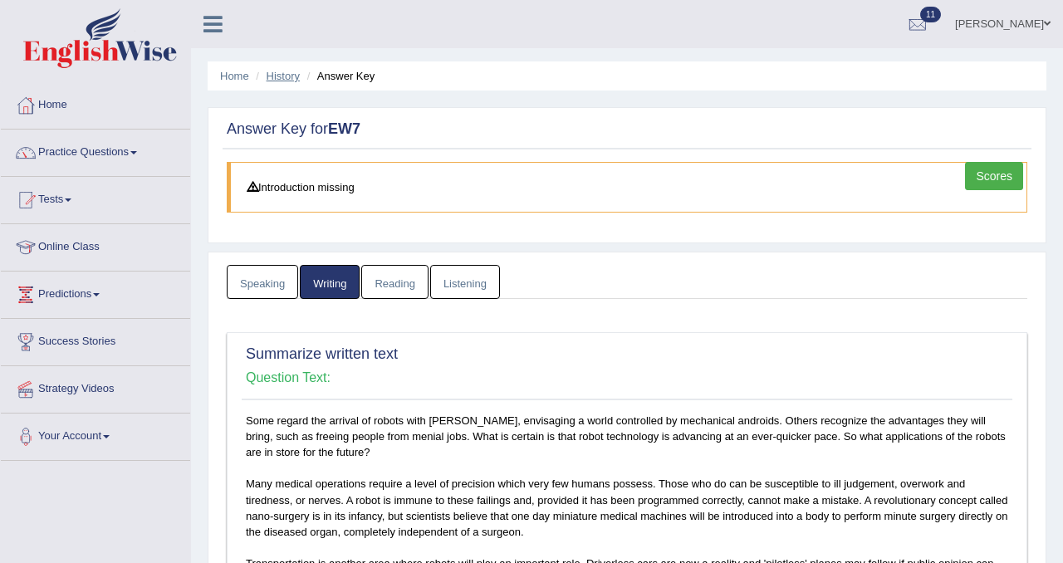
click at [290, 81] on link "History" at bounding box center [283, 76] width 33 height 12
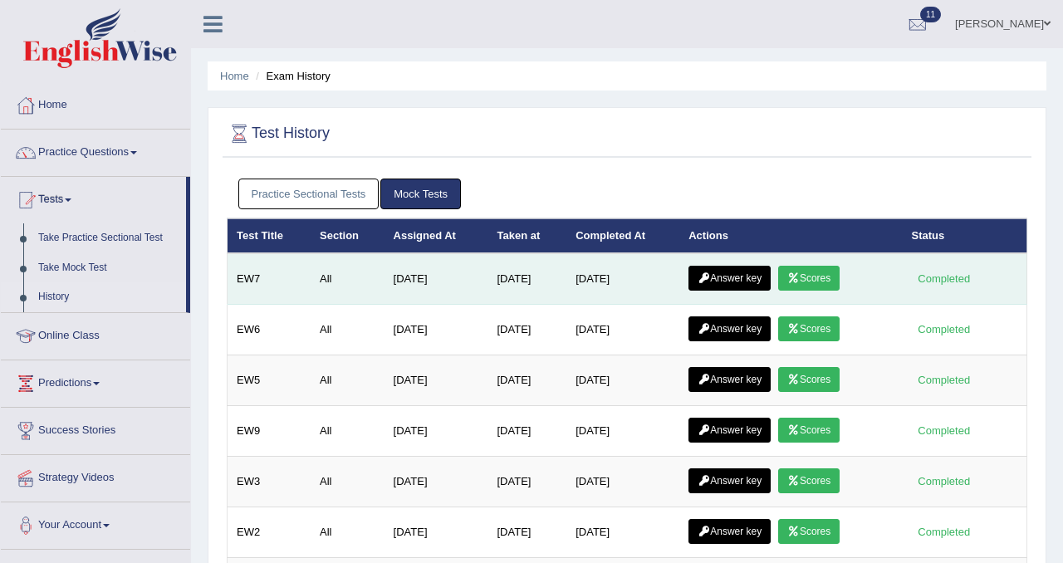
click at [822, 280] on link "Scores" at bounding box center [808, 278] width 61 height 25
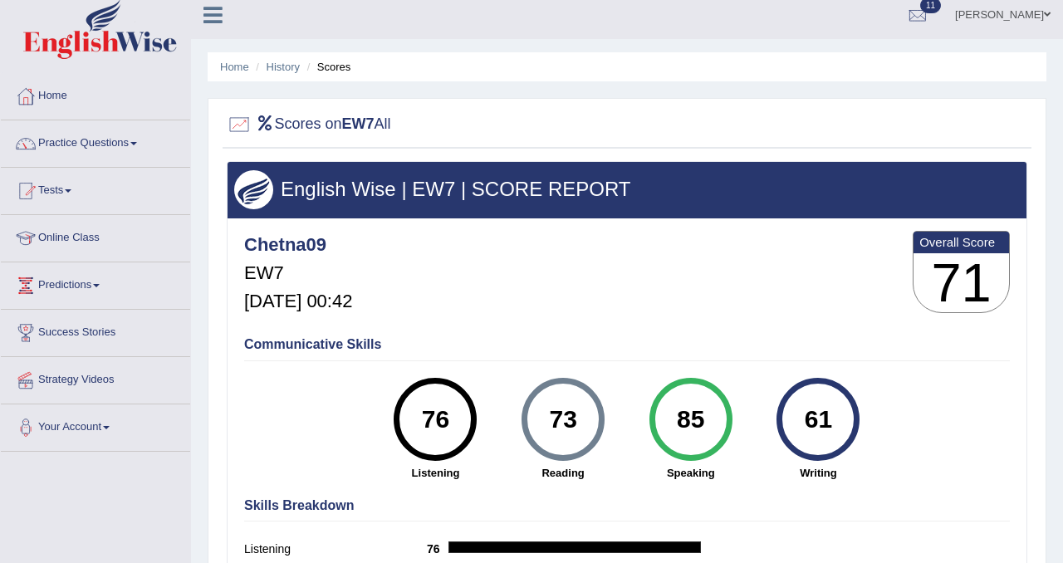
scroll to position [11, 0]
